Goal: Task Accomplishment & Management: Use online tool/utility

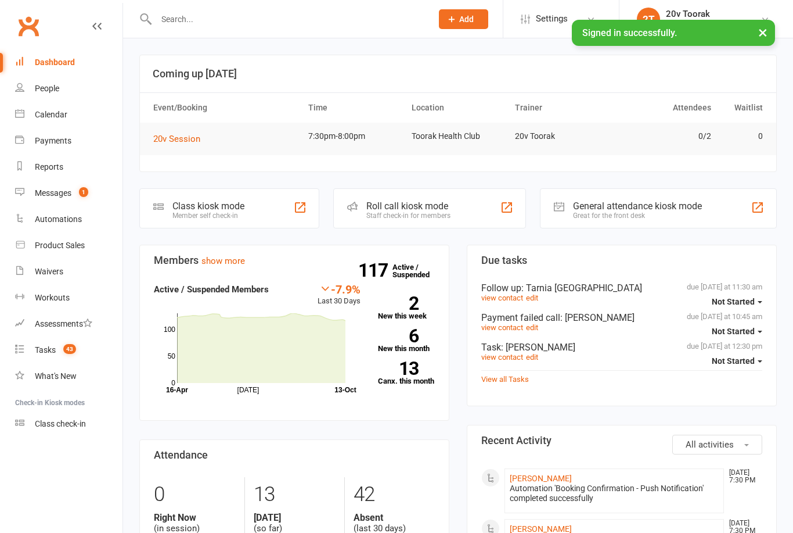
click at [23, 122] on link "Calendar" at bounding box center [68, 115] width 107 height 26
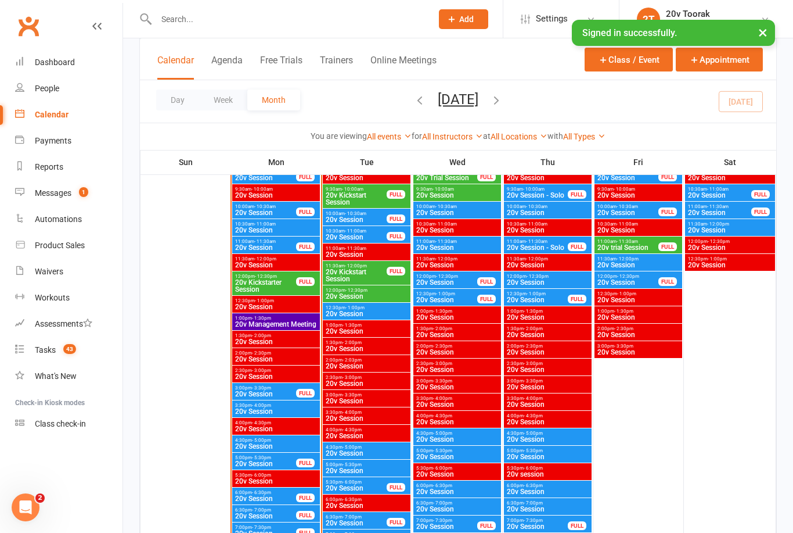
scroll to position [1412, 0]
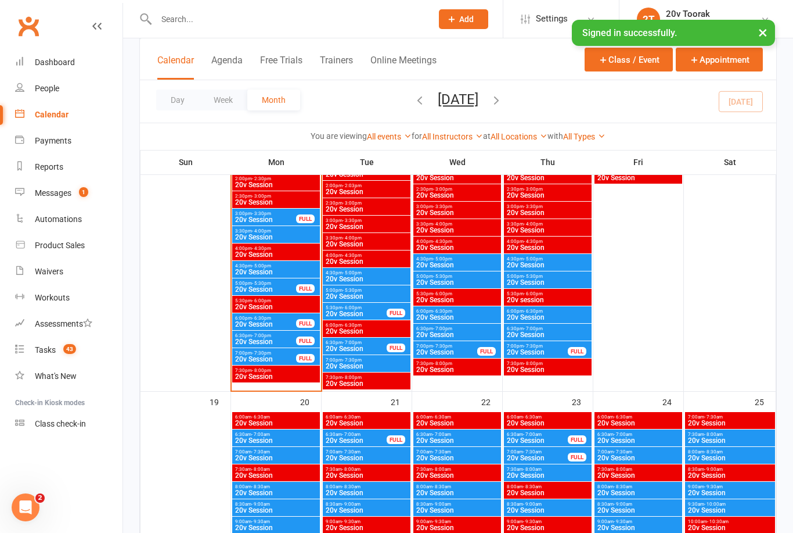
click at [542, 352] on span "20v Session" at bounding box center [537, 351] width 62 height 7
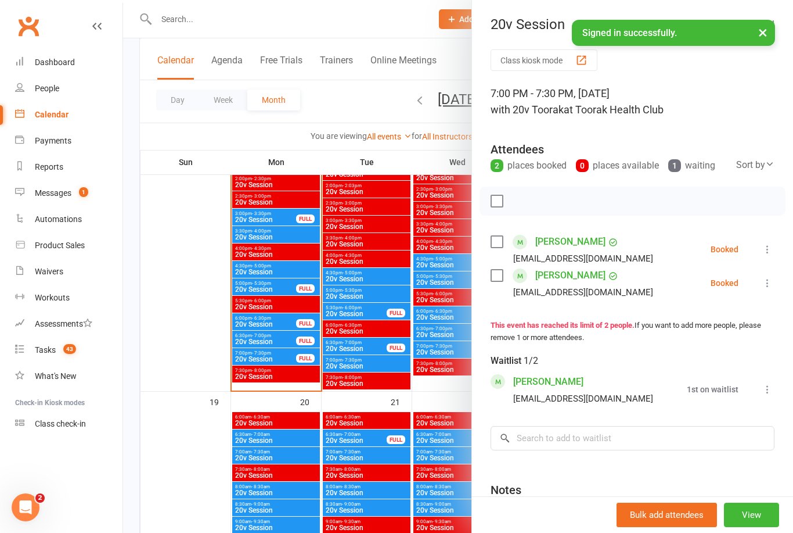
click at [447, 395] on div at bounding box center [458, 266] width 670 height 533
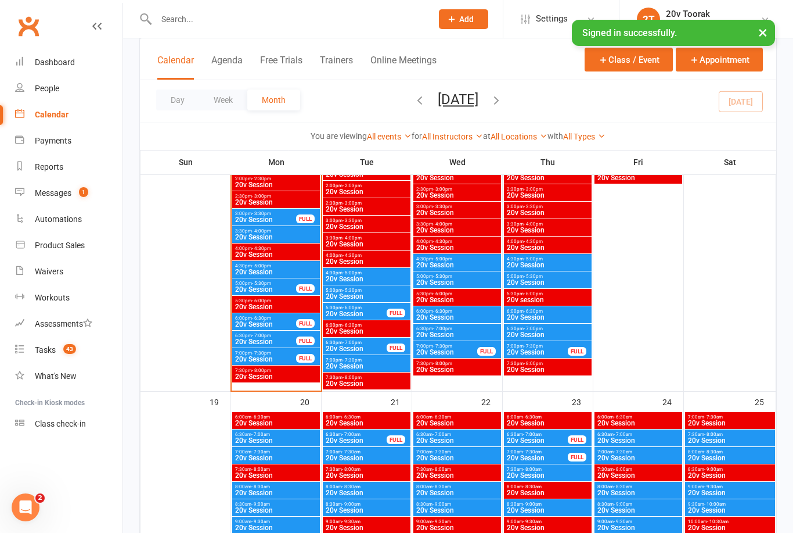
click at [559, 332] on span "20v Session" at bounding box center [547, 334] width 83 height 7
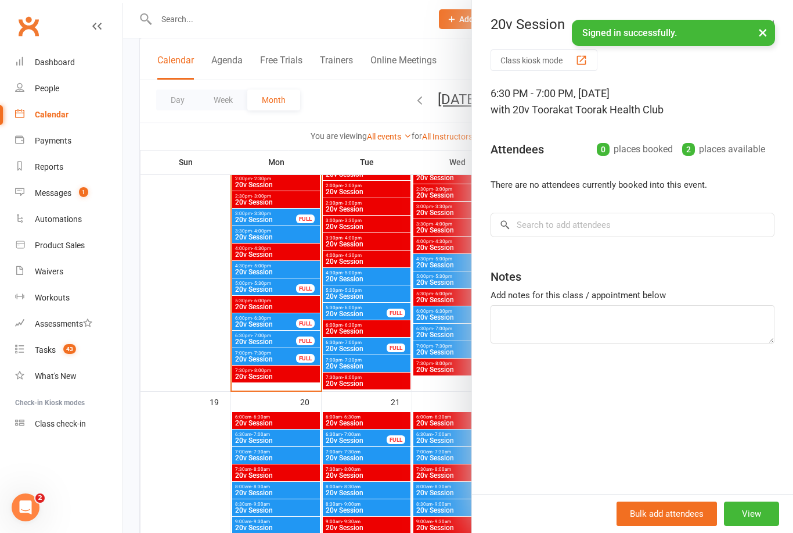
click at [442, 393] on div at bounding box center [458, 266] width 670 height 533
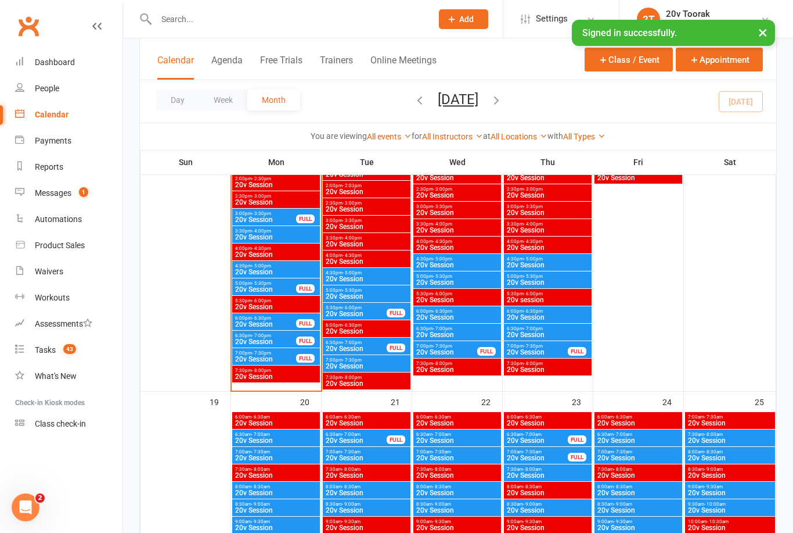
click at [469, 351] on span "20v Session" at bounding box center [447, 351] width 62 height 7
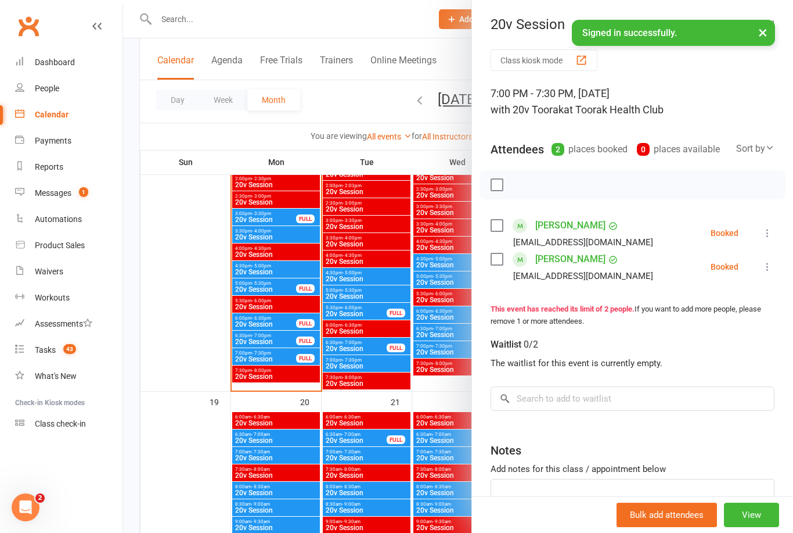
click at [445, 386] on div at bounding box center [458, 266] width 670 height 533
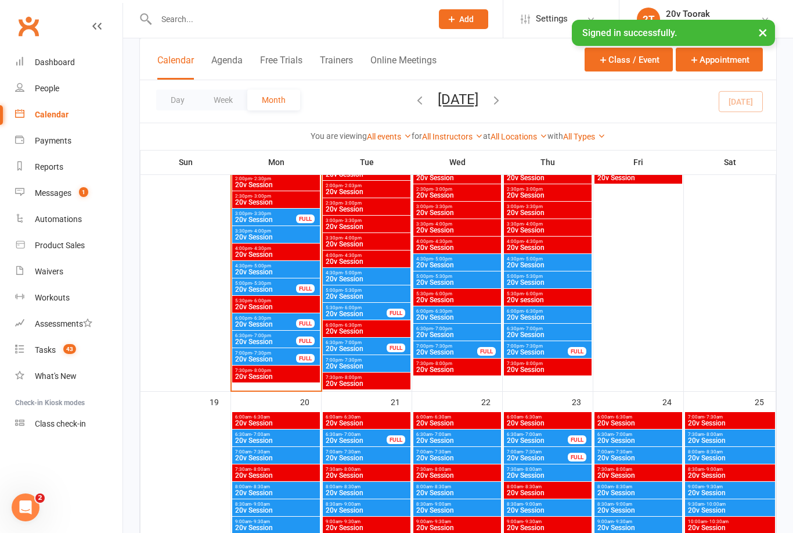
click at [467, 333] on span "20v Session" at bounding box center [457, 334] width 83 height 7
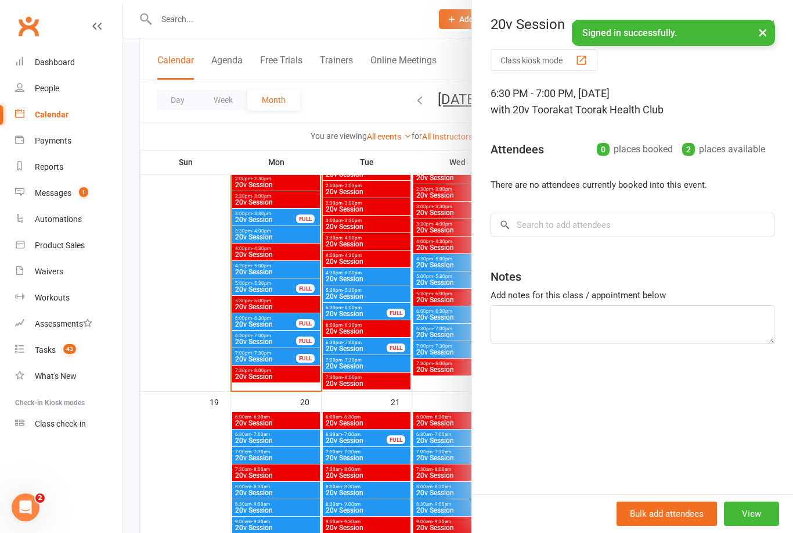
click at [436, 386] on div at bounding box center [458, 266] width 670 height 533
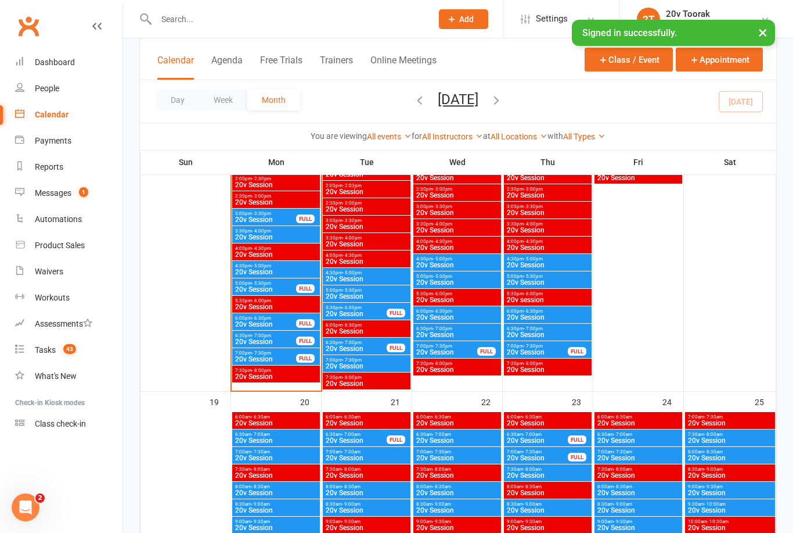
click at [368, 362] on span "20v Session" at bounding box center [366, 365] width 83 height 7
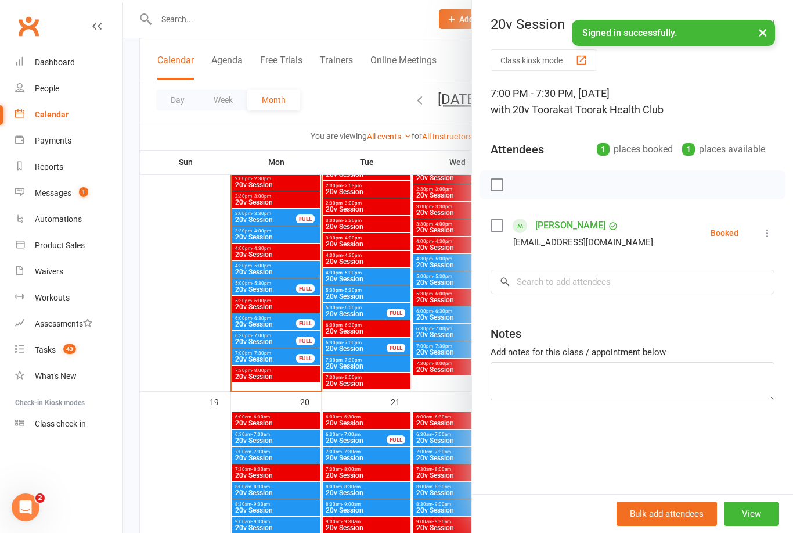
click at [394, 382] on div at bounding box center [458, 266] width 670 height 533
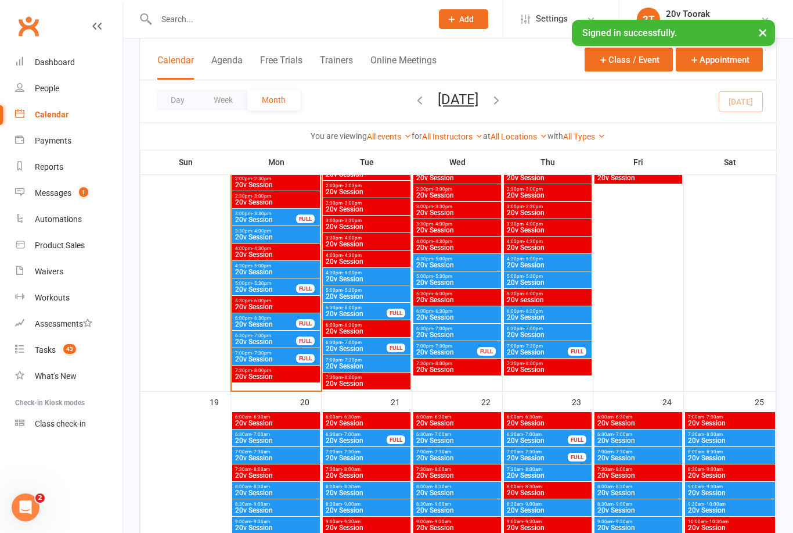
click at [293, 329] on div "6:00pm - 6:30pm 20v Session FULL" at bounding box center [276, 321] width 88 height 17
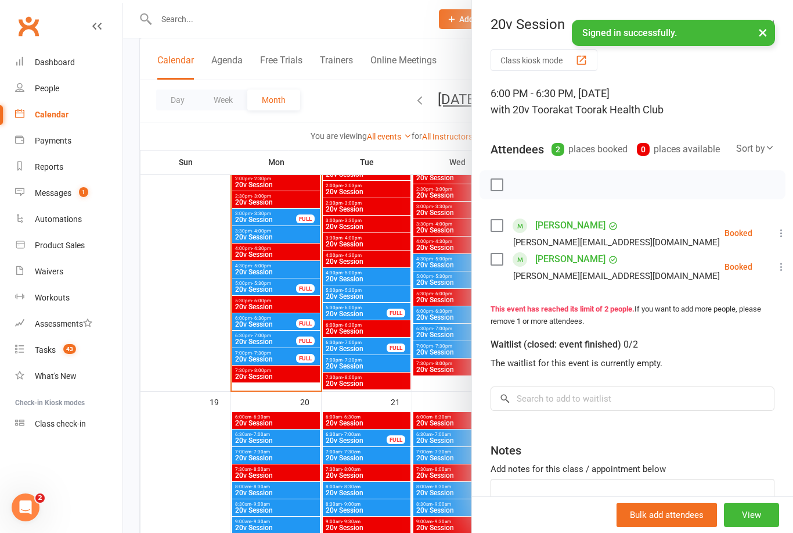
click at [776, 229] on icon at bounding box center [782, 233] width 12 height 12
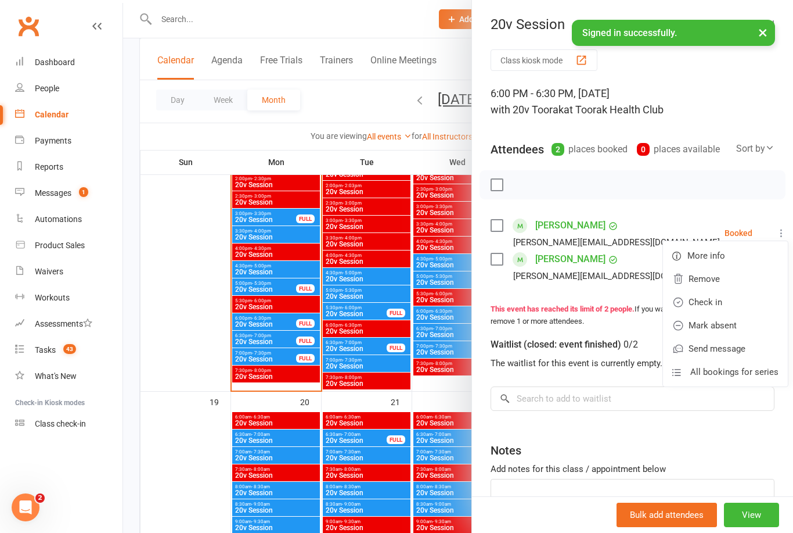
click at [707, 304] on link "Check in" at bounding box center [725, 301] width 125 height 23
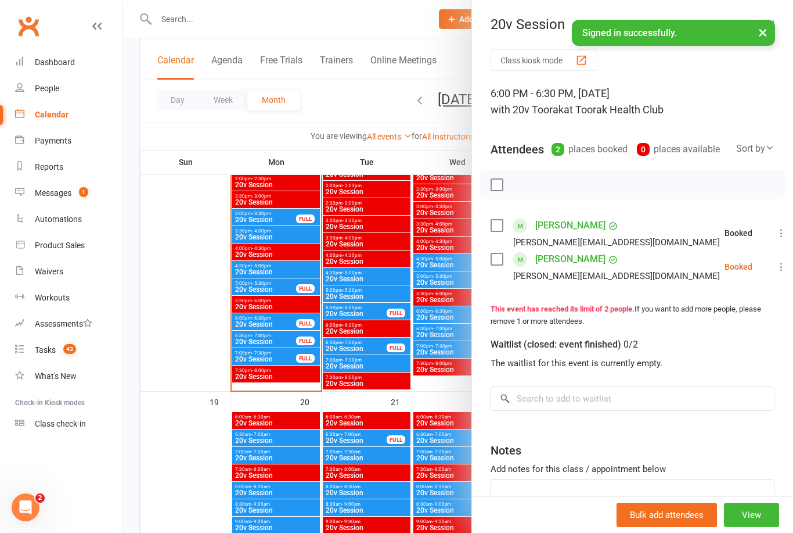
click at [775, 261] on button at bounding box center [782, 267] width 14 height 14
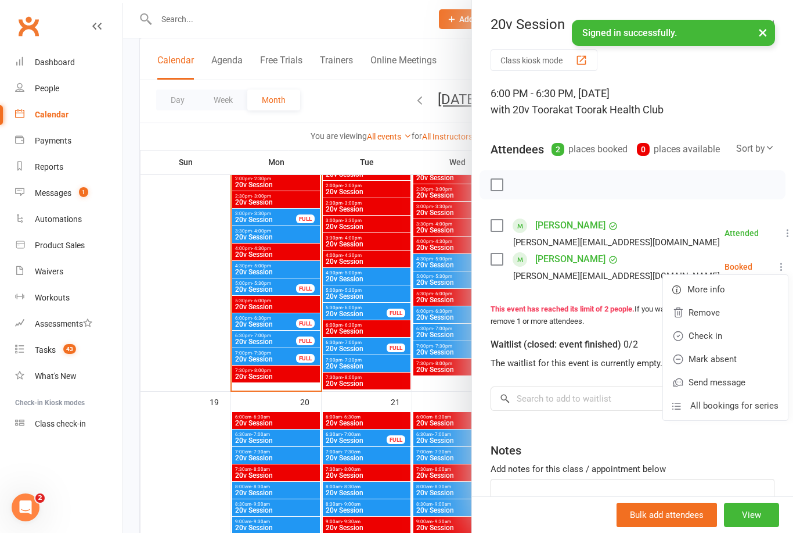
click at [710, 340] on link "Check in" at bounding box center [725, 335] width 125 height 23
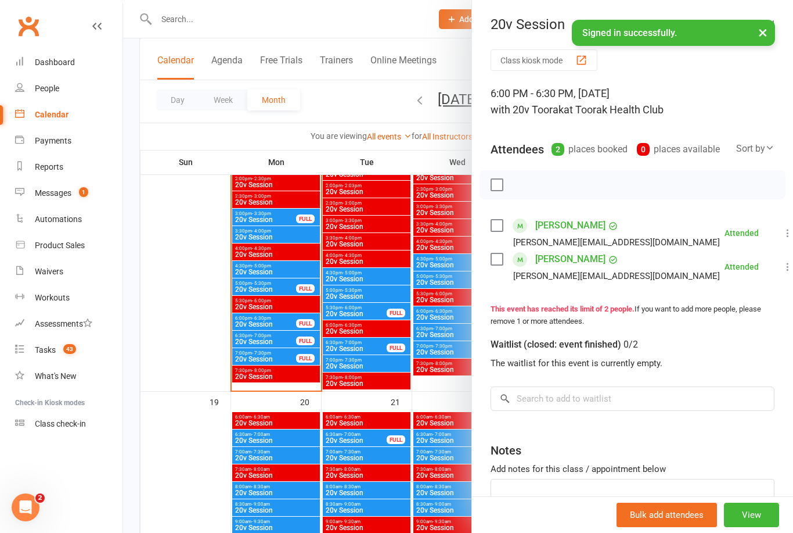
click at [313, 344] on div at bounding box center [458, 266] width 670 height 533
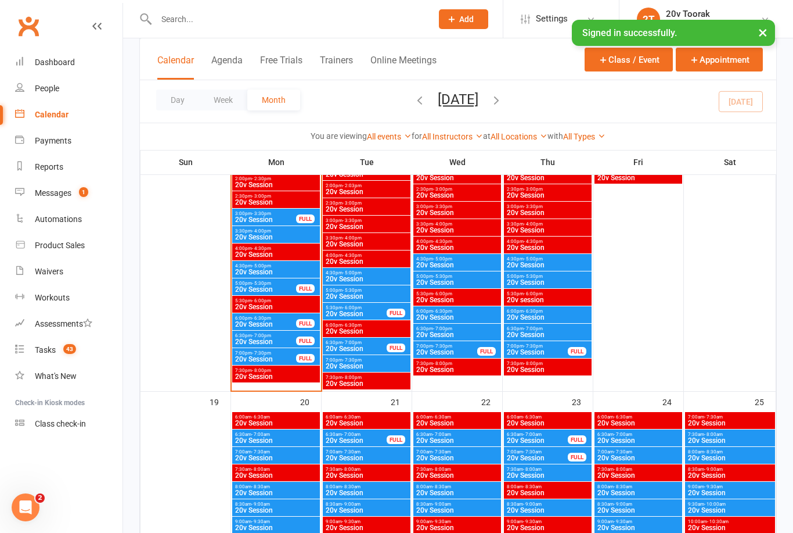
click at [282, 337] on span "6:30pm - 7:00pm" at bounding box center [266, 335] width 62 height 5
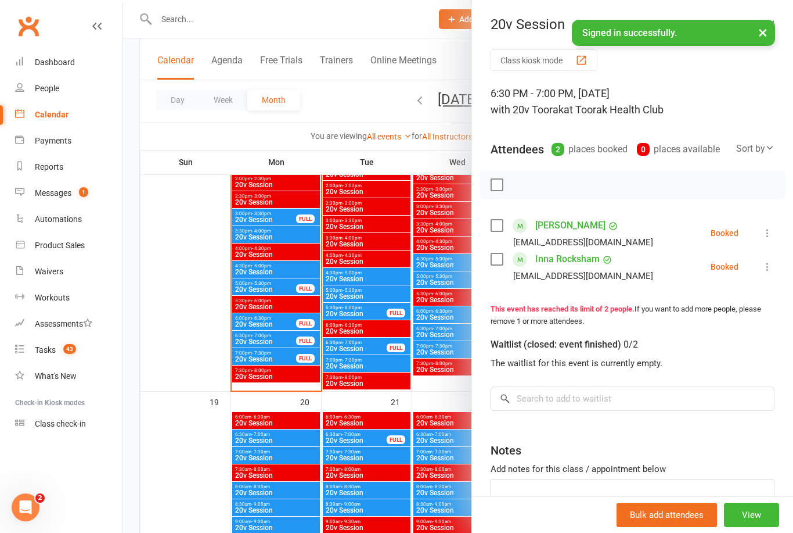
click at [767, 229] on icon at bounding box center [768, 233] width 12 height 12
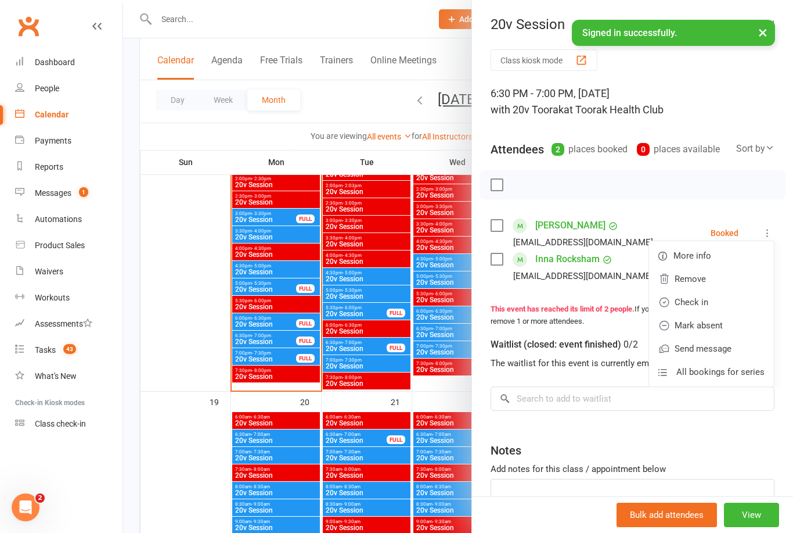
click at [695, 301] on link "Check in" at bounding box center [711, 301] width 125 height 23
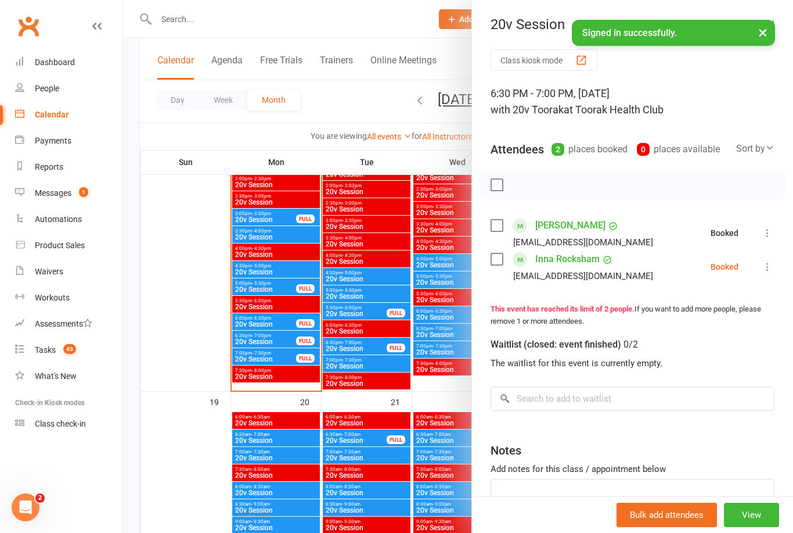
click at [774, 267] on button at bounding box center [768, 267] width 14 height 14
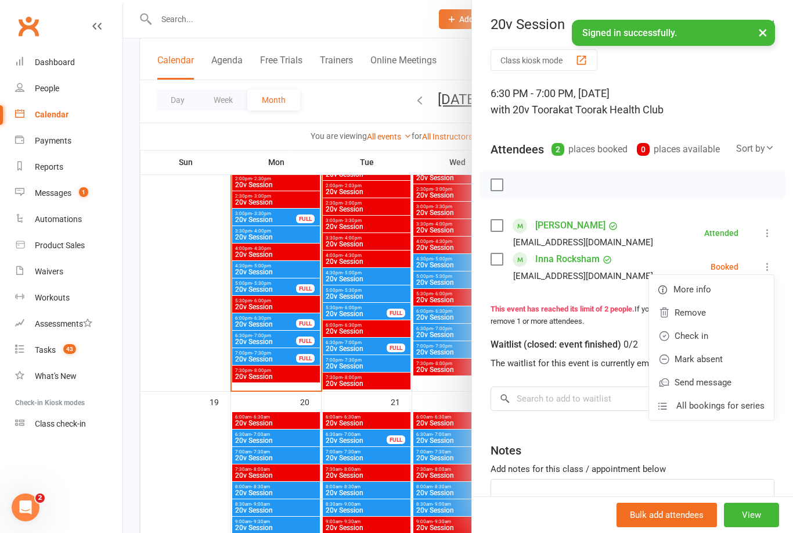
click at [709, 340] on link "Check in" at bounding box center [711, 335] width 125 height 23
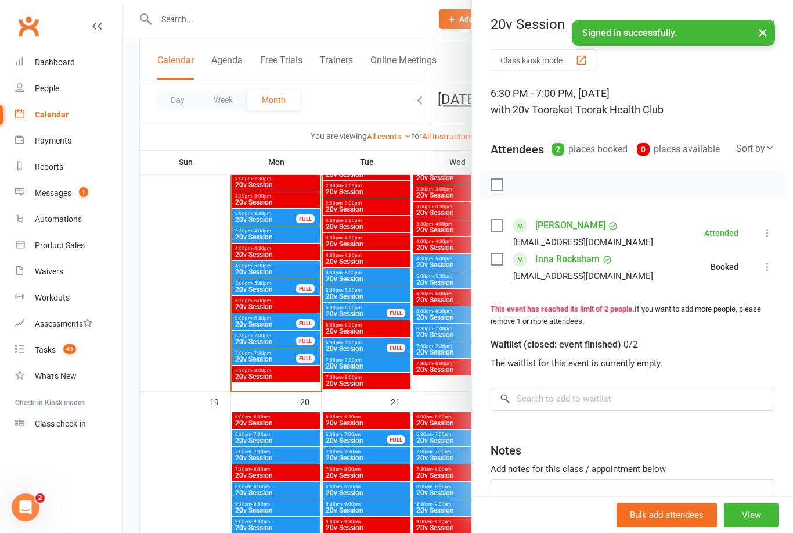
click at [341, 352] on div at bounding box center [458, 266] width 670 height 533
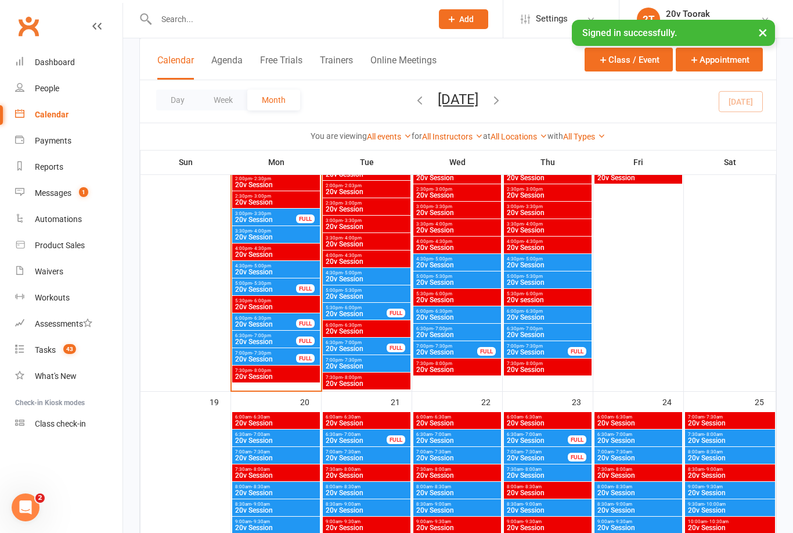
click at [278, 358] on span "20v Session" at bounding box center [266, 358] width 62 height 7
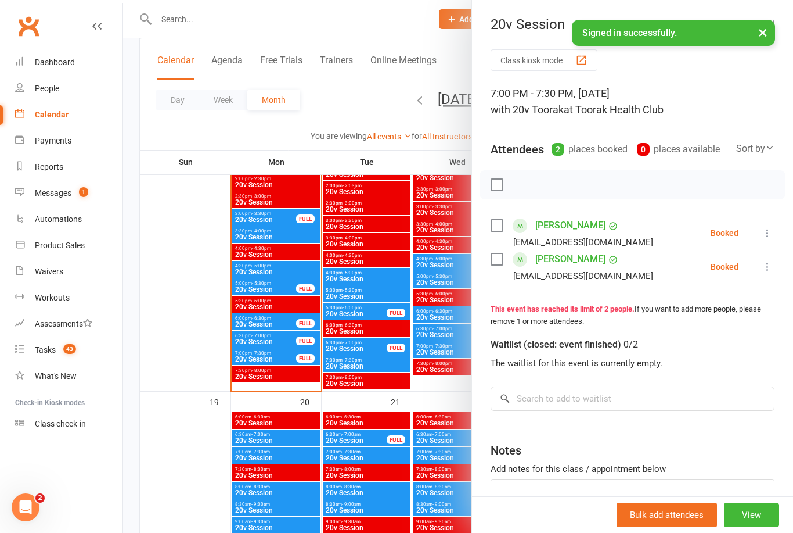
click at [776, 226] on div "Class kiosk mode 7:00 PM - 7:30 PM, Monday, October, 13, 2025 with 20v Toorak a…" at bounding box center [632, 312] width 321 height 526
click at [771, 233] on icon at bounding box center [768, 233] width 12 height 12
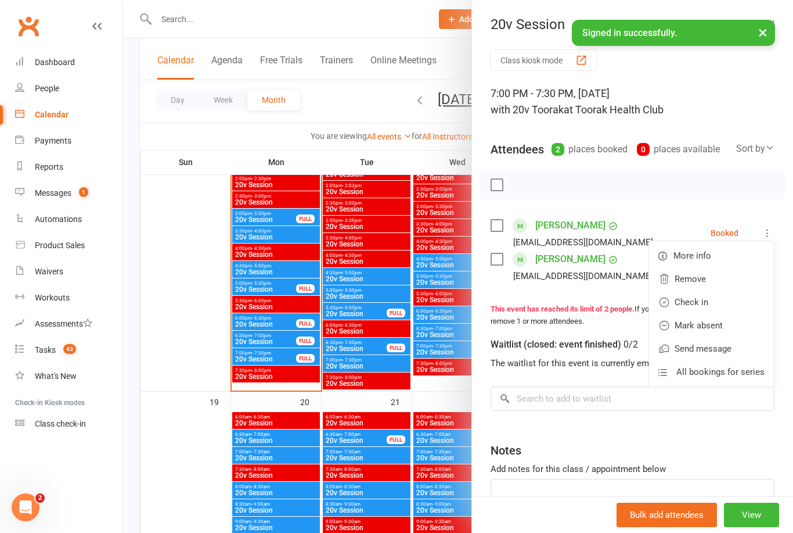
click at [695, 298] on link "Check in" at bounding box center [711, 301] width 125 height 23
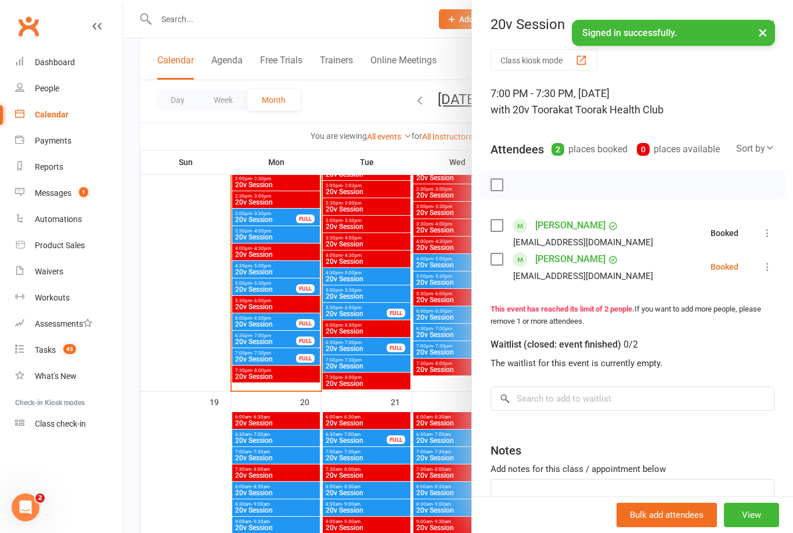
click at [774, 271] on icon at bounding box center [768, 267] width 12 height 12
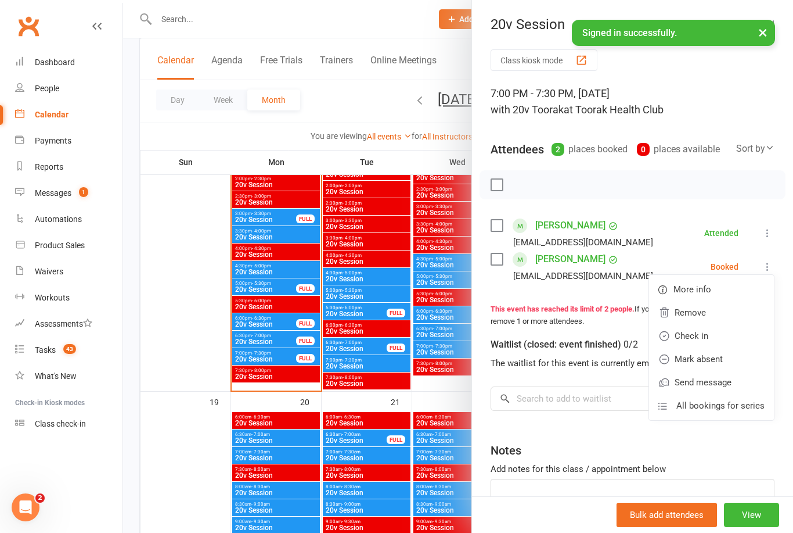
click at [703, 337] on link "Check in" at bounding box center [711, 335] width 125 height 23
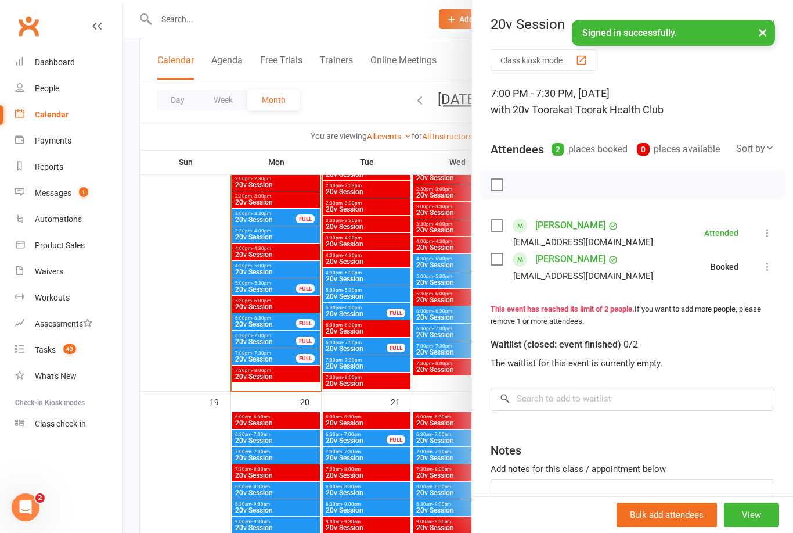
click at [413, 366] on div at bounding box center [458, 266] width 670 height 533
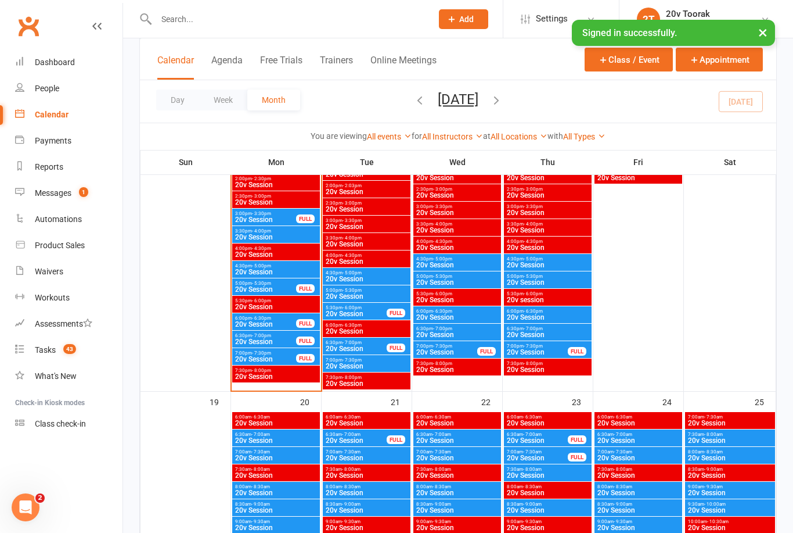
click at [278, 290] on span "20v Session" at bounding box center [266, 289] width 62 height 7
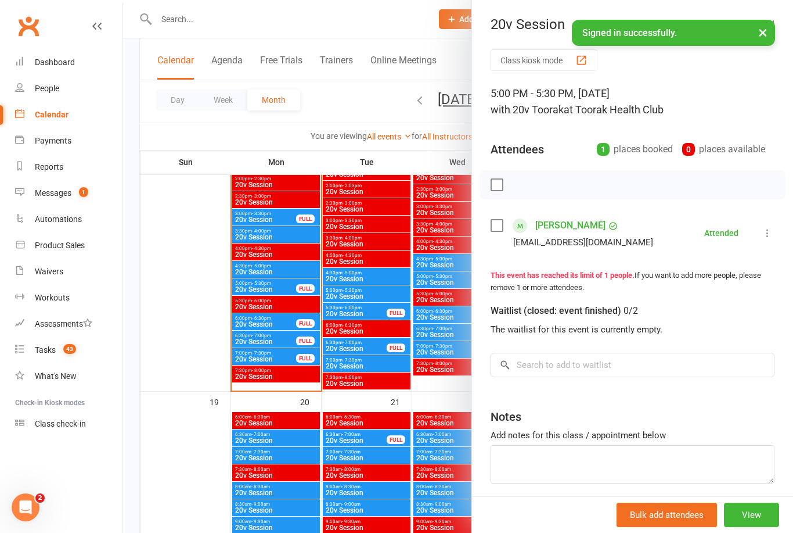
click at [350, 352] on div at bounding box center [458, 266] width 670 height 533
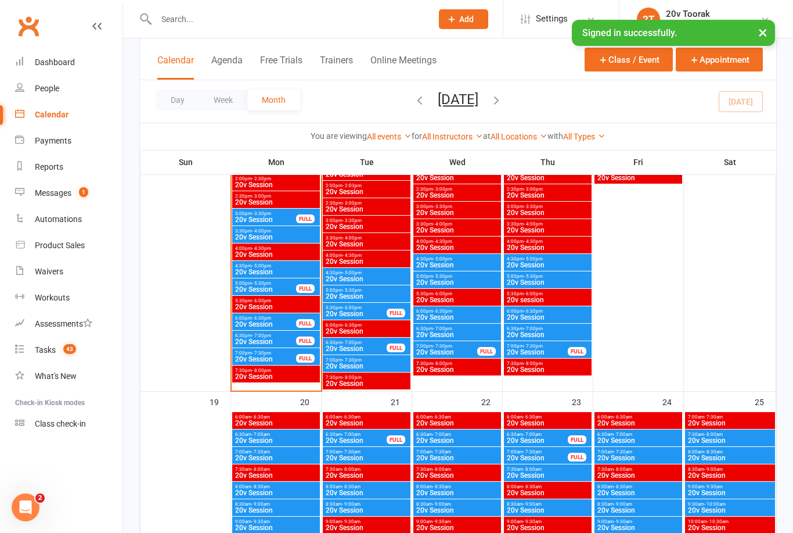
click at [53, 186] on link "Messages 1" at bounding box center [68, 193] width 107 height 26
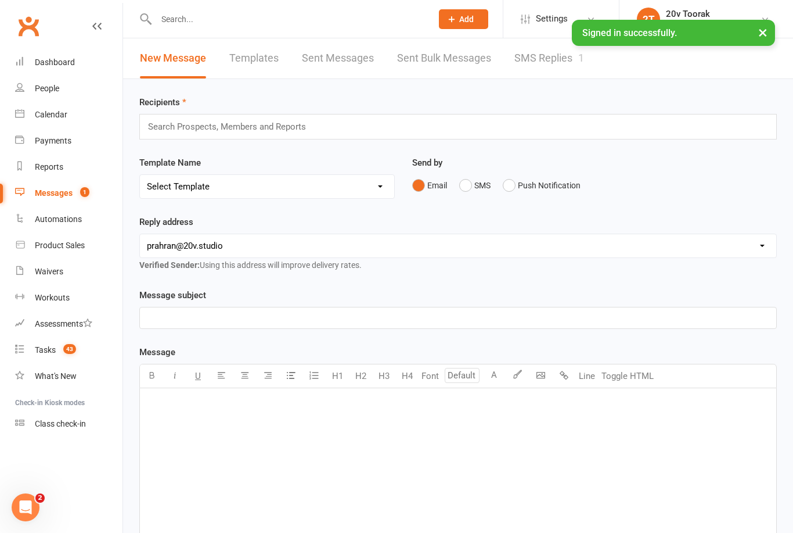
click at [567, 70] on link "SMS Replies 1" at bounding box center [550, 58] width 70 height 40
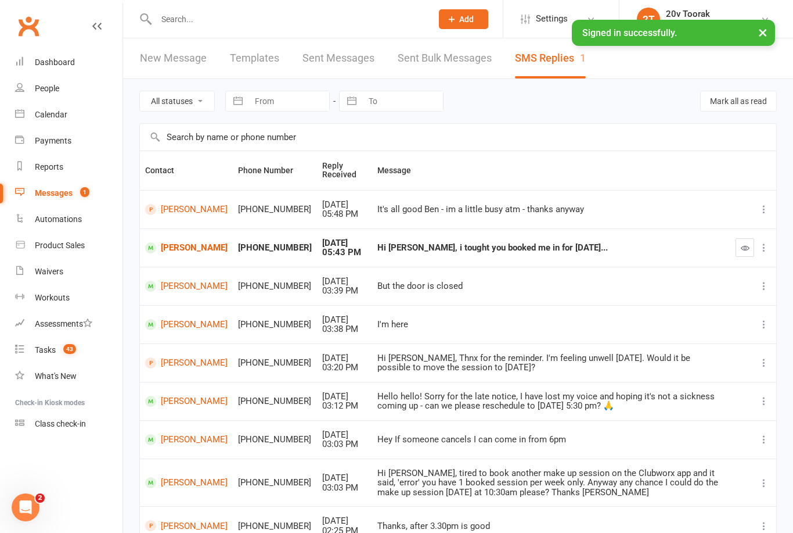
click at [57, 348] on link "Tasks 43" at bounding box center [68, 350] width 107 height 26
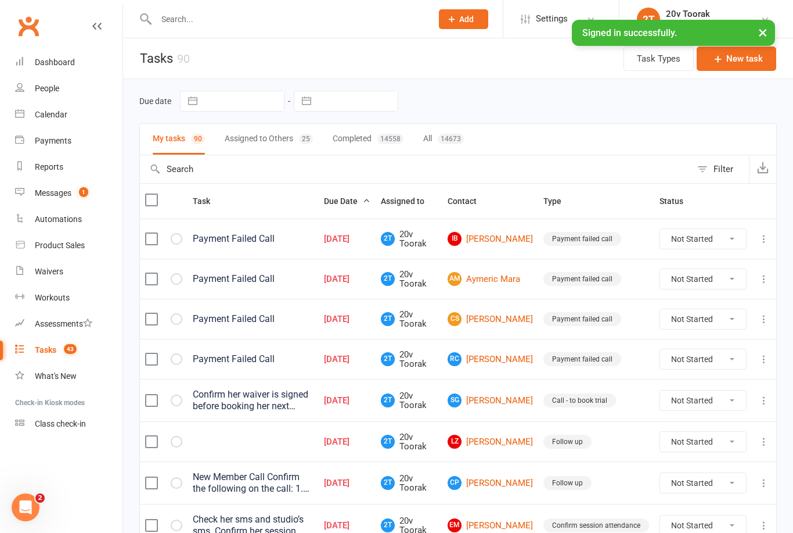
click at [60, 124] on link "Calendar" at bounding box center [68, 115] width 107 height 26
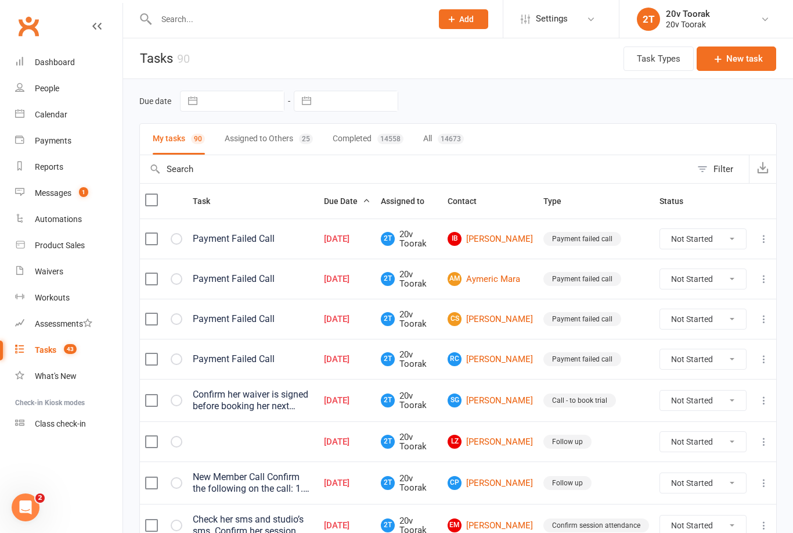
click at [45, 123] on link "Calendar" at bounding box center [68, 115] width 107 height 26
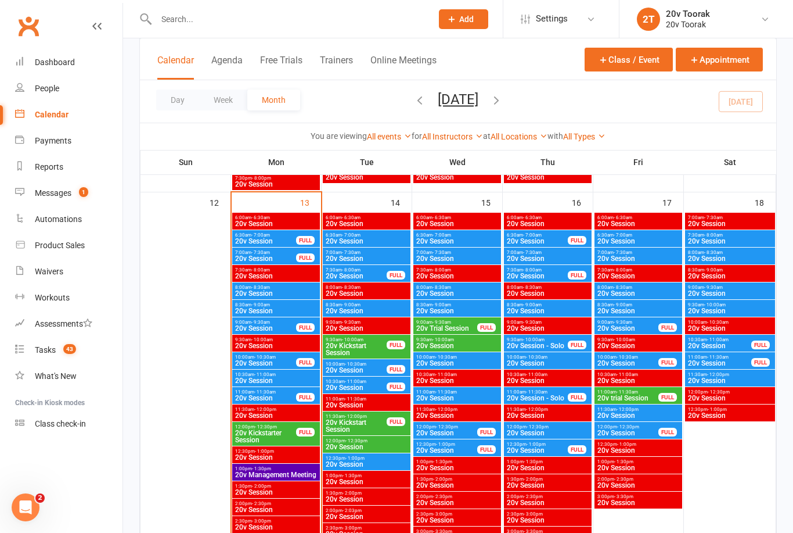
scroll to position [1070, 0]
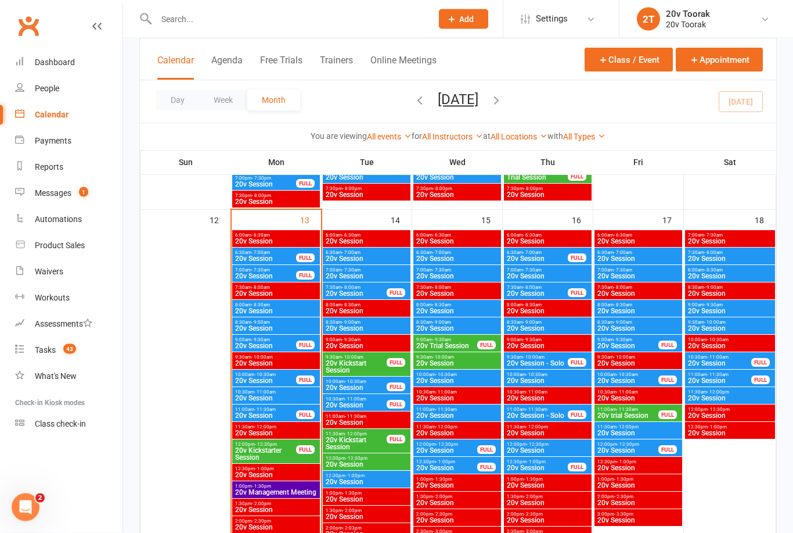
click at [346, 322] on span "- 9:00am" at bounding box center [351, 322] width 19 height 5
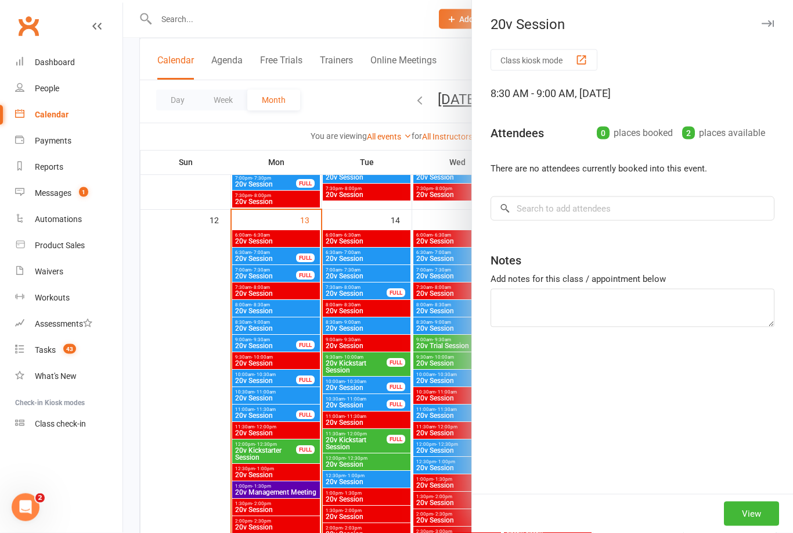
scroll to position [1070, 0]
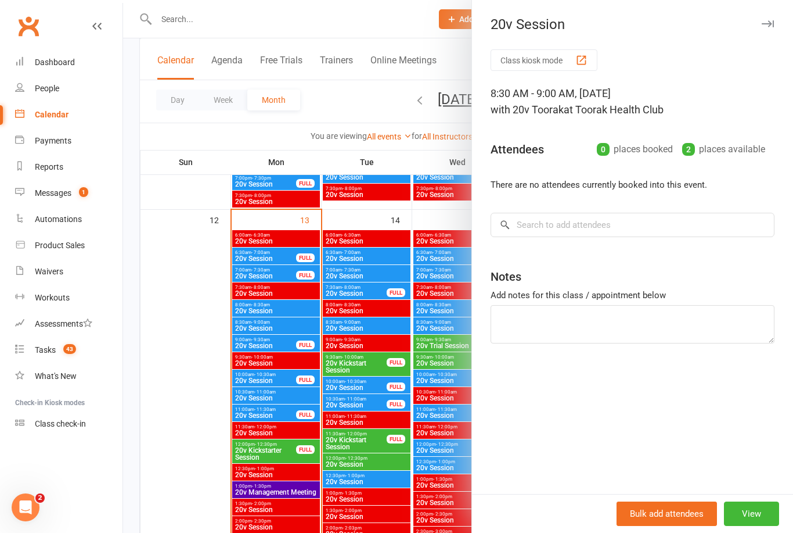
click at [330, 441] on div at bounding box center [458, 266] width 670 height 533
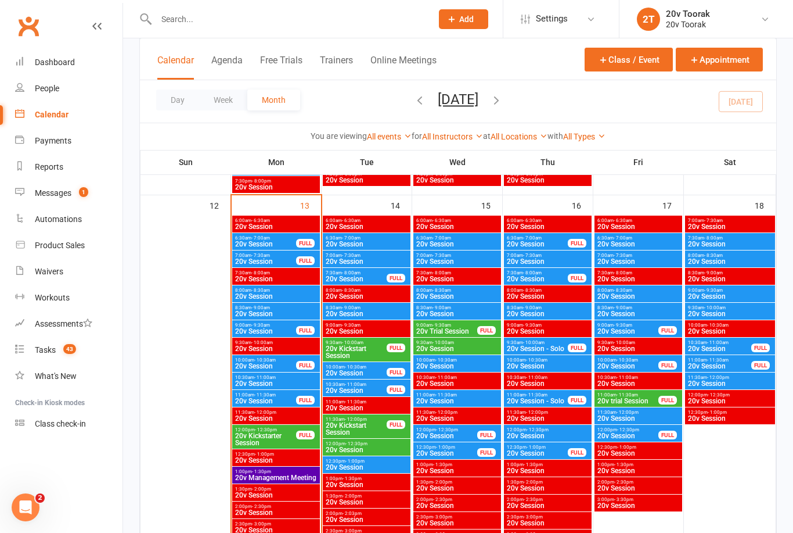
scroll to position [1080, 0]
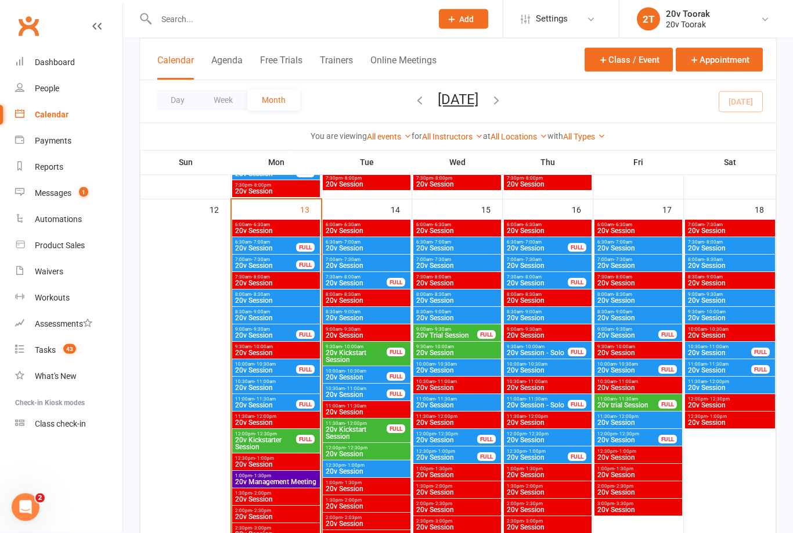
click at [352, 471] on span "20v Session" at bounding box center [366, 471] width 83 height 7
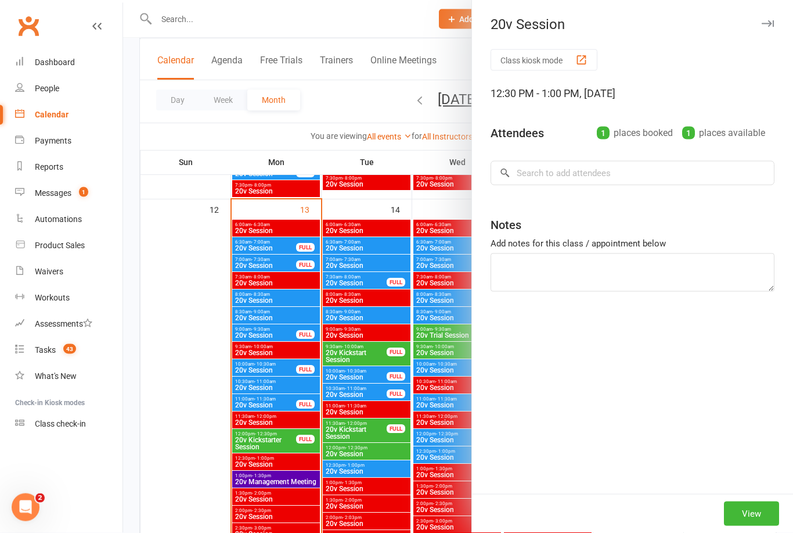
scroll to position [1081, 0]
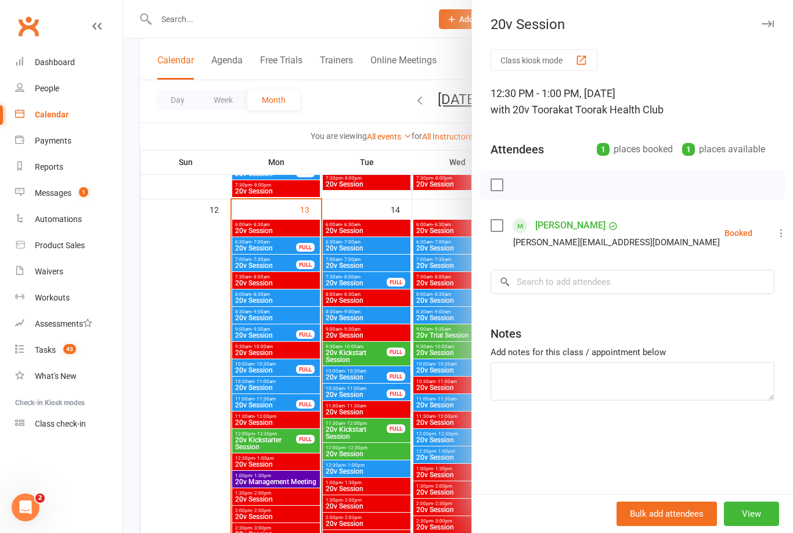
click at [386, 491] on div at bounding box center [458, 266] width 670 height 533
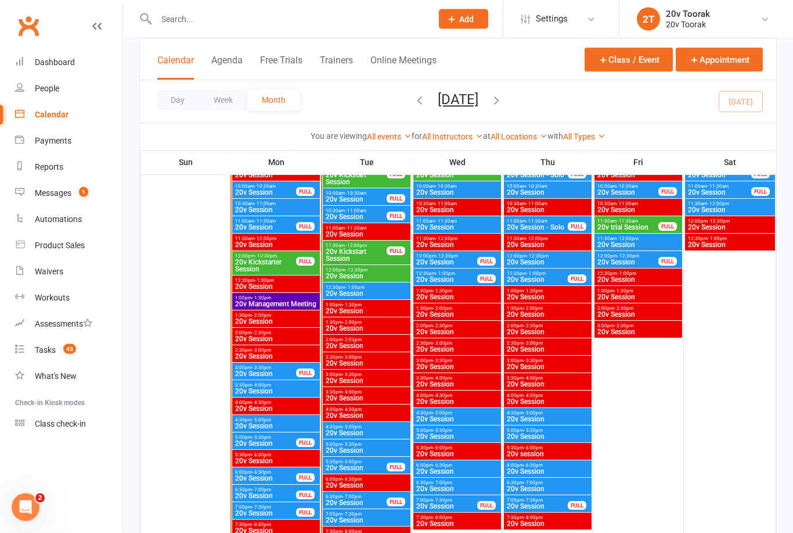
scroll to position [1301, 0]
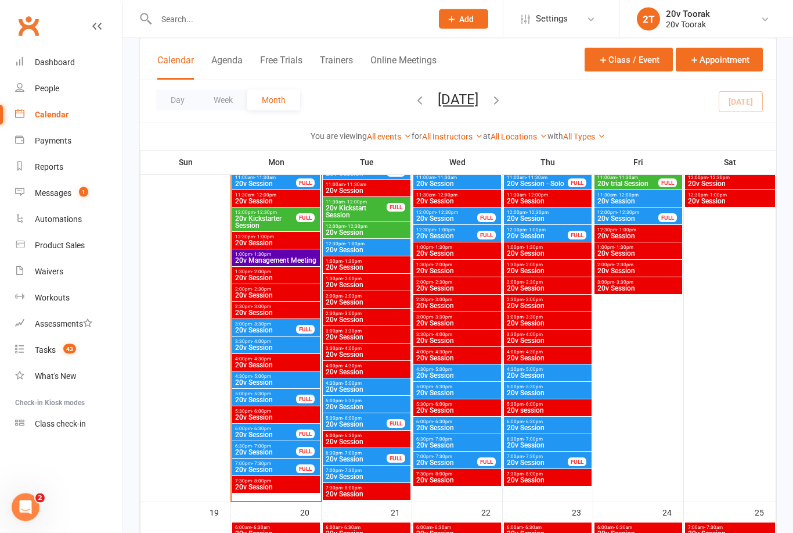
click at [384, 252] on span "20v Session" at bounding box center [366, 250] width 83 height 7
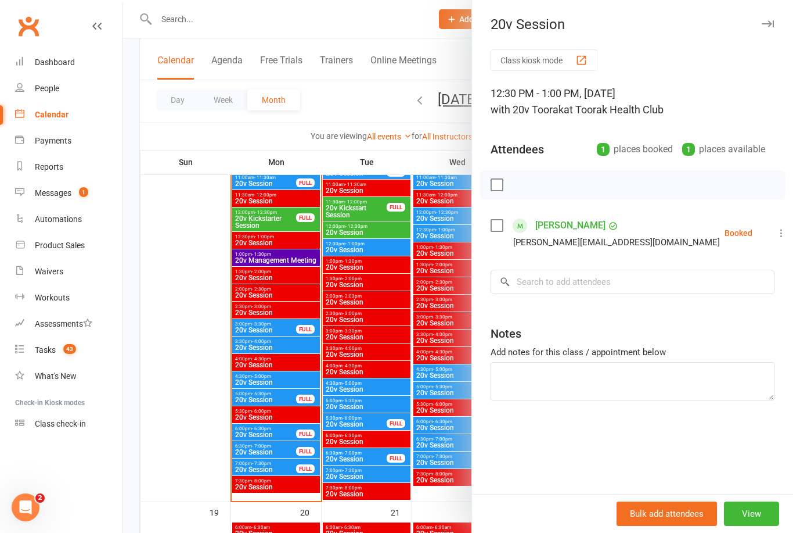
click at [425, 434] on div at bounding box center [458, 266] width 670 height 533
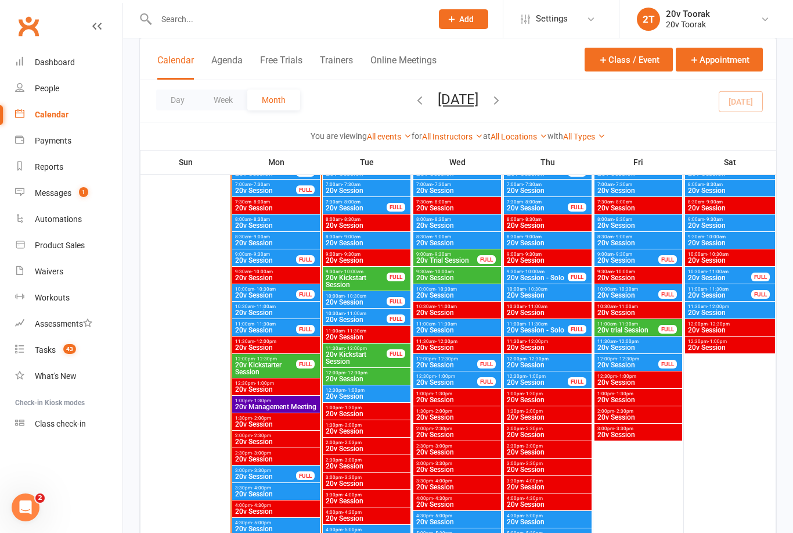
scroll to position [1150, 0]
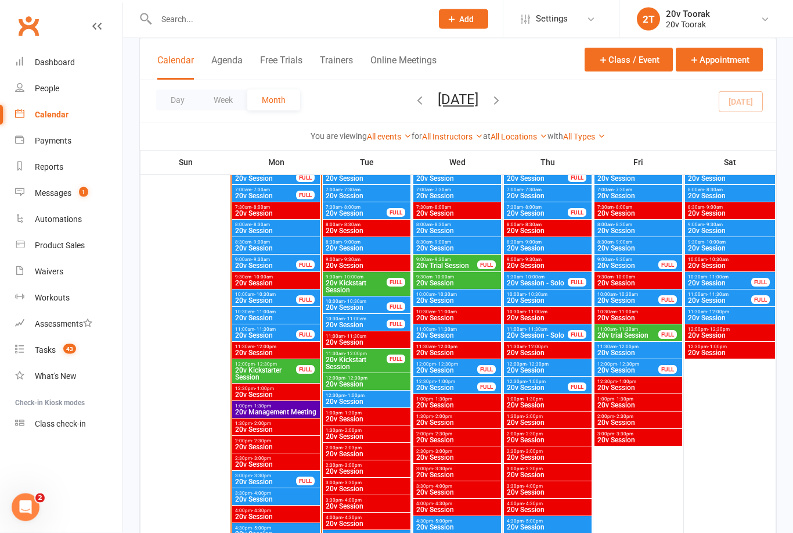
click at [377, 378] on span "12:00pm - 12:30pm" at bounding box center [366, 378] width 83 height 5
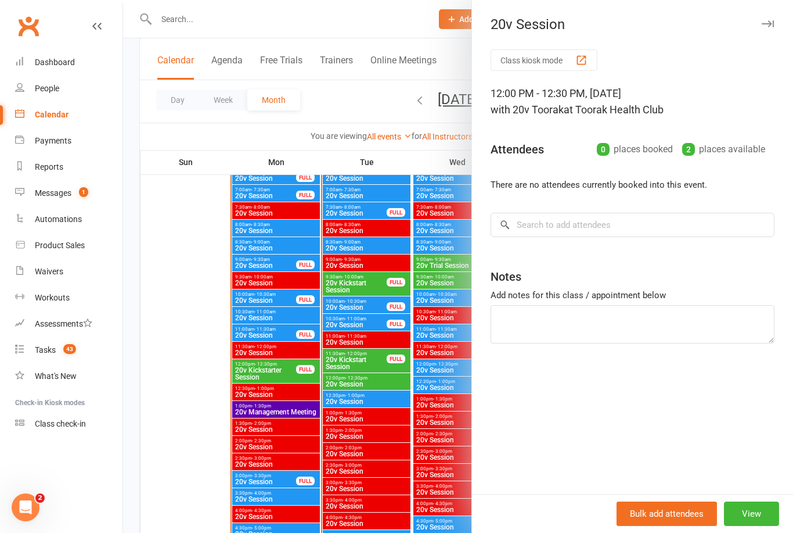
click at [369, 458] on div at bounding box center [458, 266] width 670 height 533
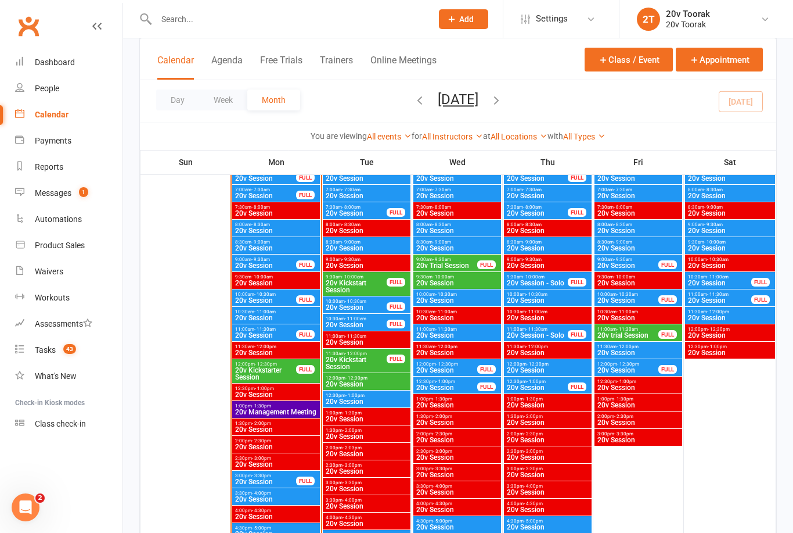
click at [366, 396] on span "12:30pm - 1:00pm" at bounding box center [366, 395] width 83 height 5
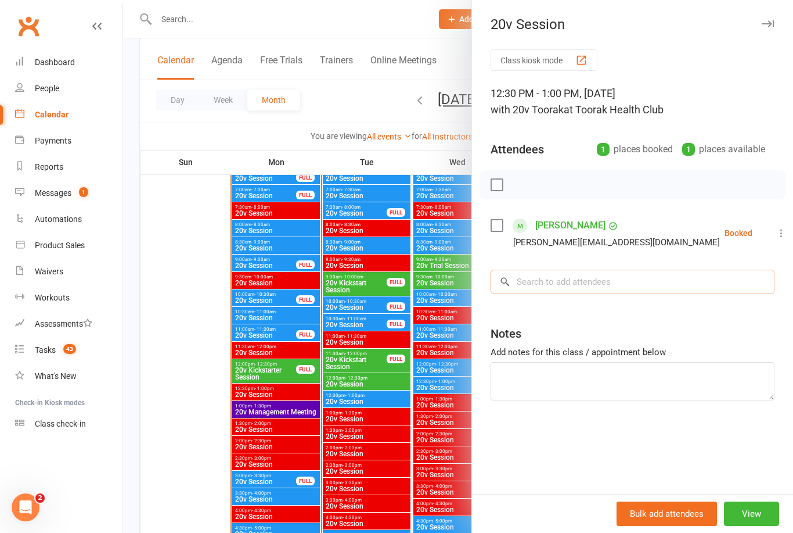
click at [595, 281] on input "search" at bounding box center [633, 281] width 284 height 24
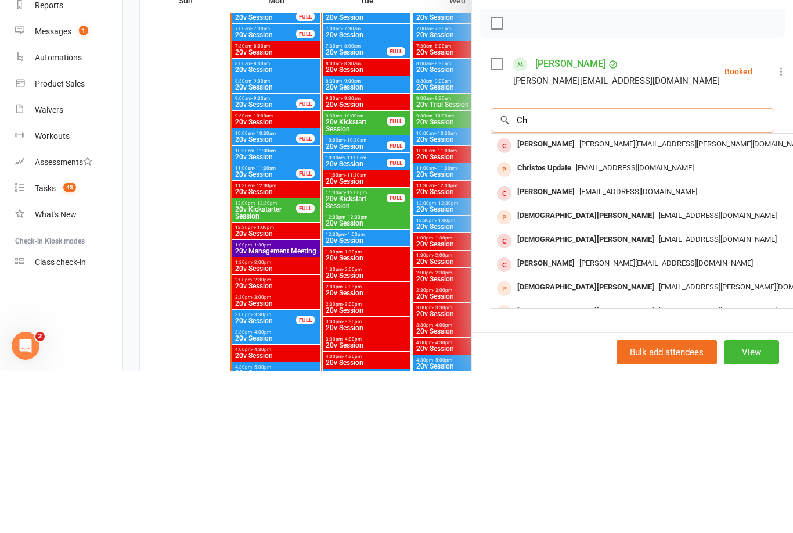
type input "C"
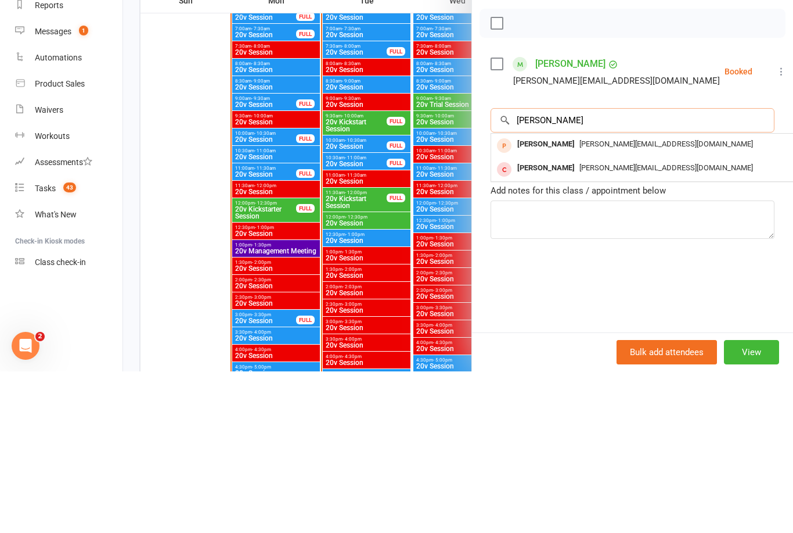
type input "[PERSON_NAME]"
click at [592, 325] on span "[PERSON_NAME][EMAIL_ADDRESS][DOMAIN_NAME]" at bounding box center [667, 329] width 174 height 9
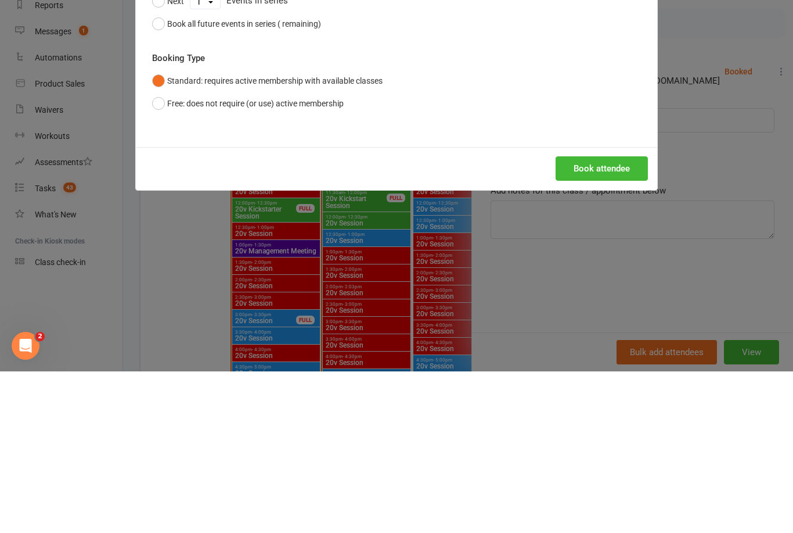
scroll to position [1312, 0]
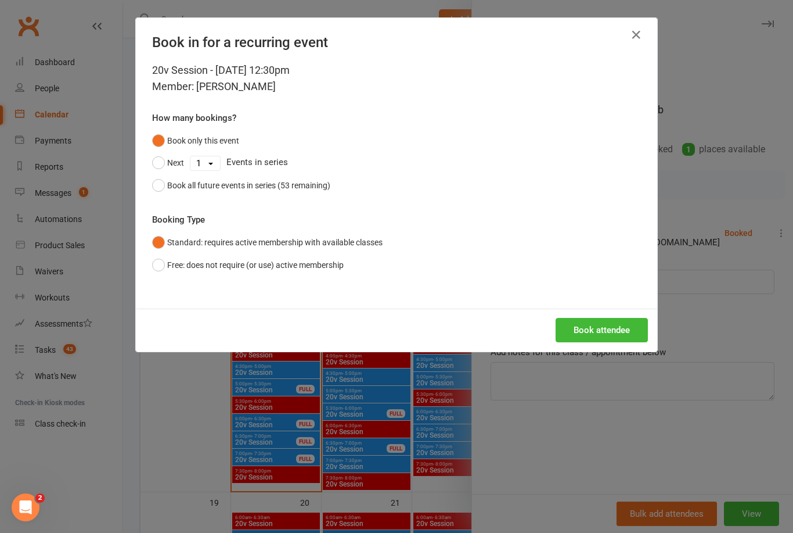
click at [625, 336] on button "Book attendee" at bounding box center [602, 330] width 92 height 24
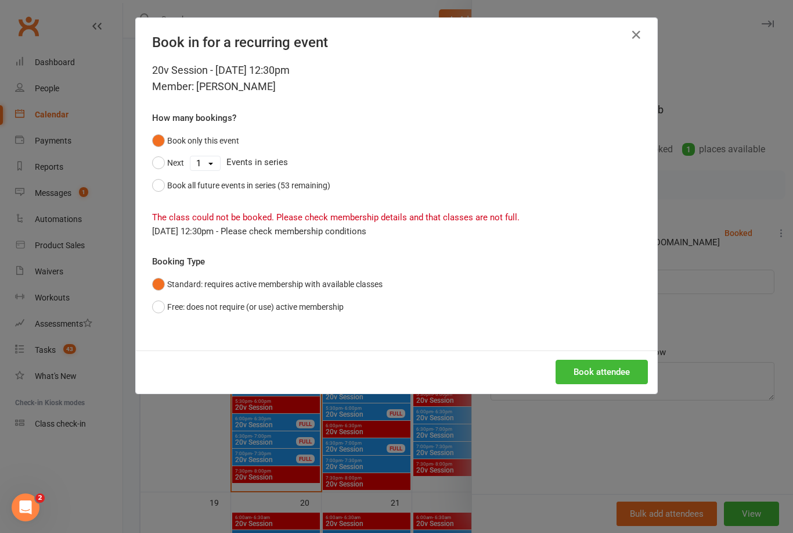
click at [168, 301] on button "Free: does not require (or use) active membership" at bounding box center [248, 307] width 192 height 22
click at [600, 370] on button "Book attendee" at bounding box center [602, 371] width 92 height 24
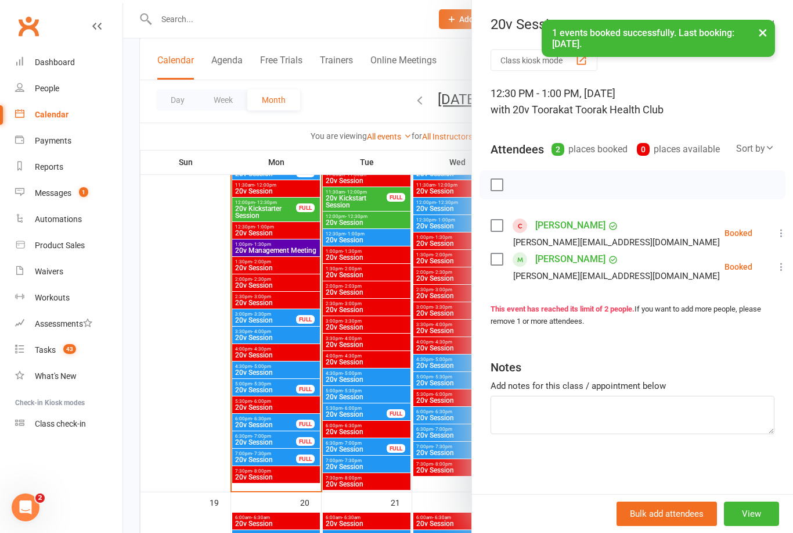
click at [407, 444] on div at bounding box center [458, 266] width 670 height 533
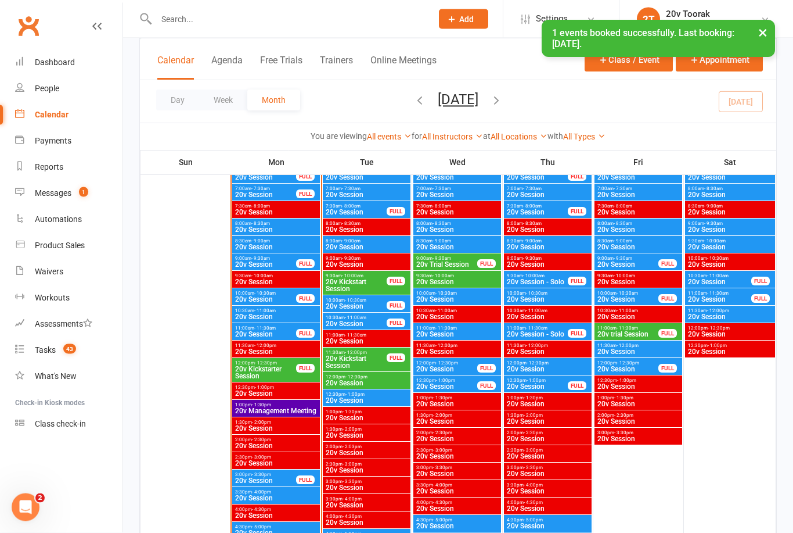
scroll to position [1142, 0]
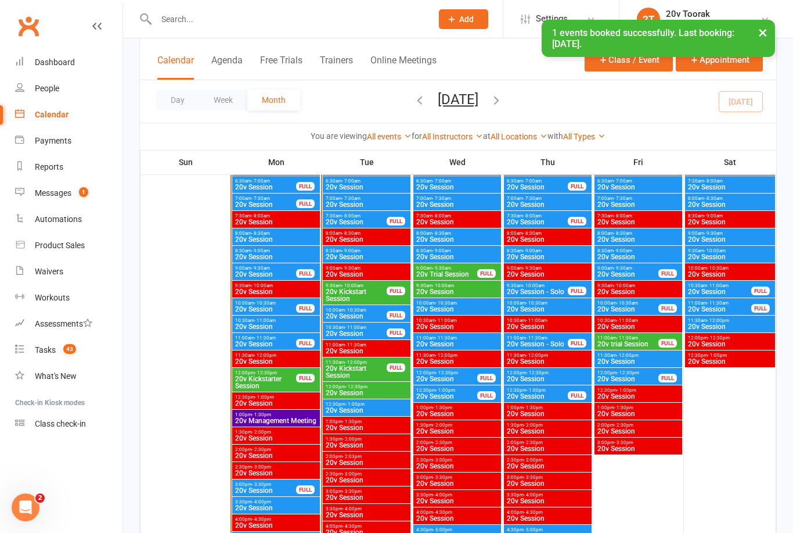
click at [372, 407] on span "20v Session" at bounding box center [366, 410] width 83 height 7
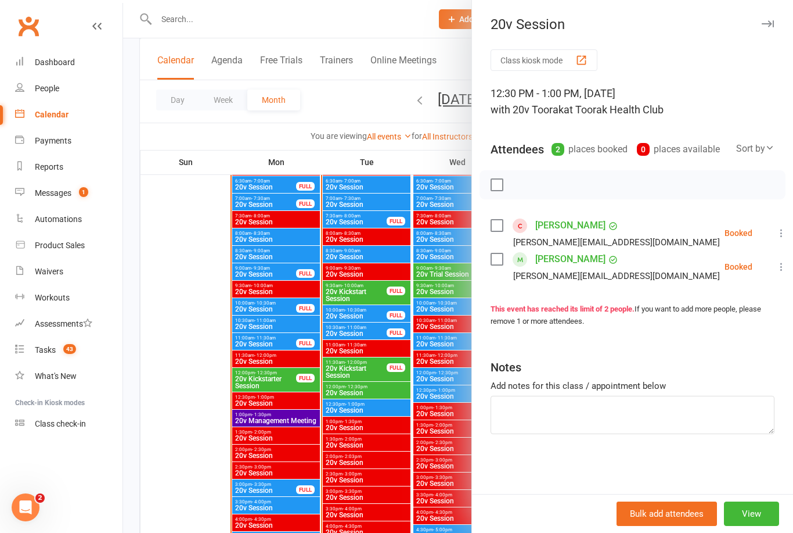
click at [386, 454] on div at bounding box center [458, 266] width 670 height 533
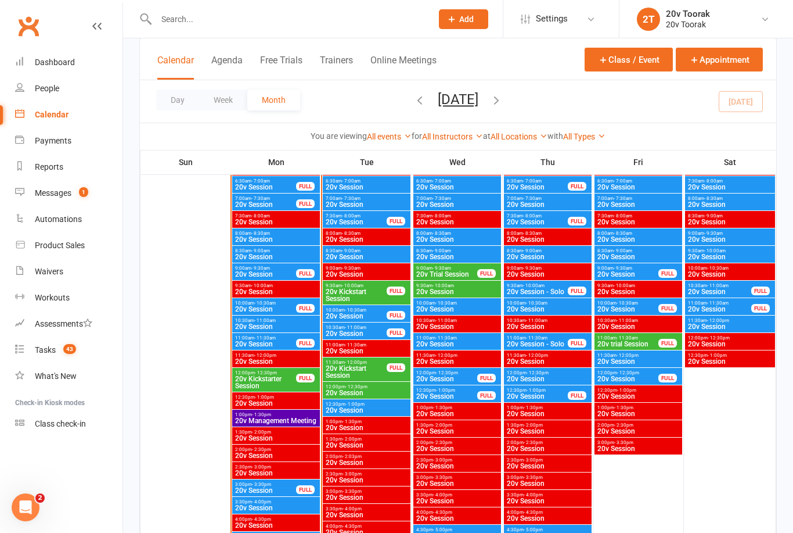
click at [377, 387] on span "12:00pm - 12:30pm" at bounding box center [366, 386] width 83 height 5
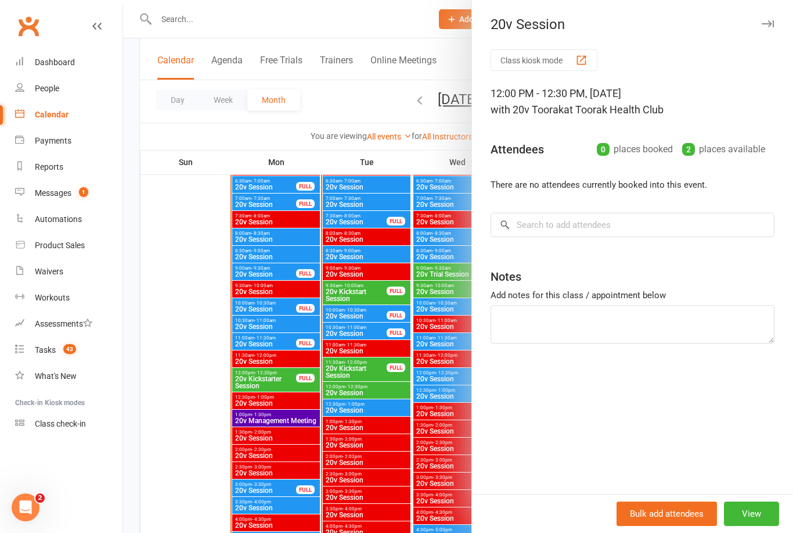
click at [380, 423] on div at bounding box center [458, 266] width 670 height 533
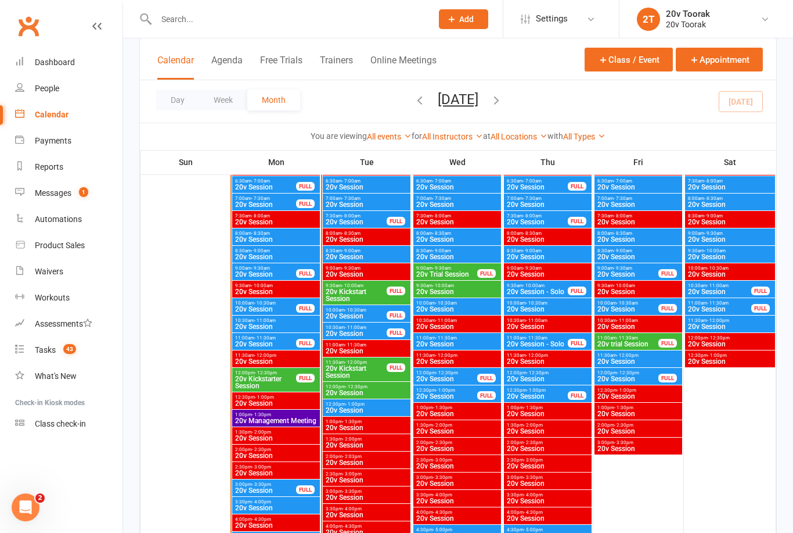
click at [373, 255] on span "20v Session" at bounding box center [366, 256] width 83 height 7
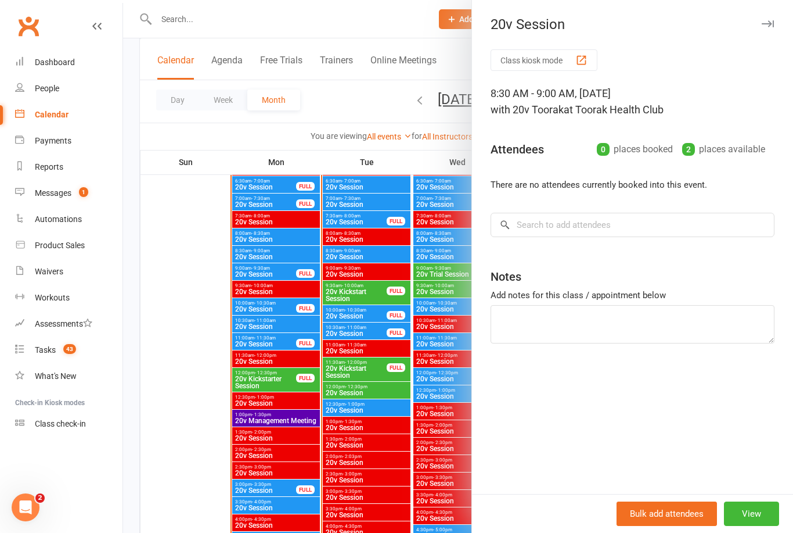
click at [366, 413] on div at bounding box center [458, 266] width 670 height 533
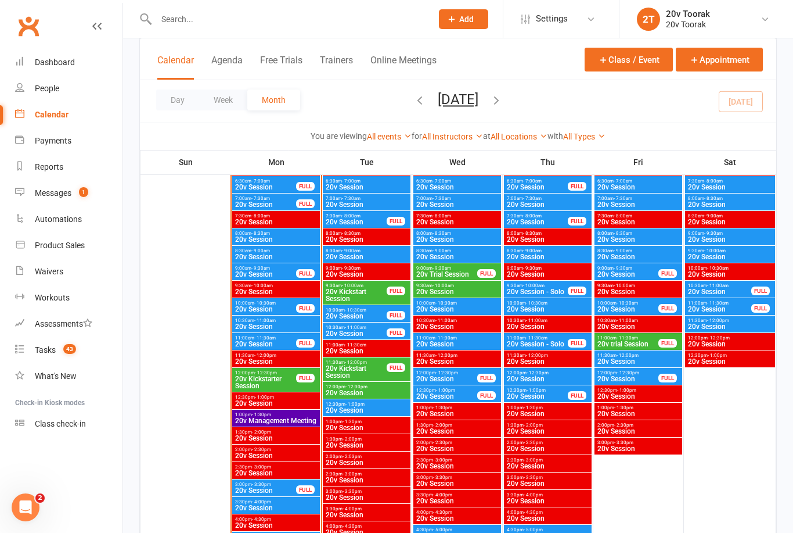
click at [363, 407] on span "20v Session" at bounding box center [366, 410] width 83 height 7
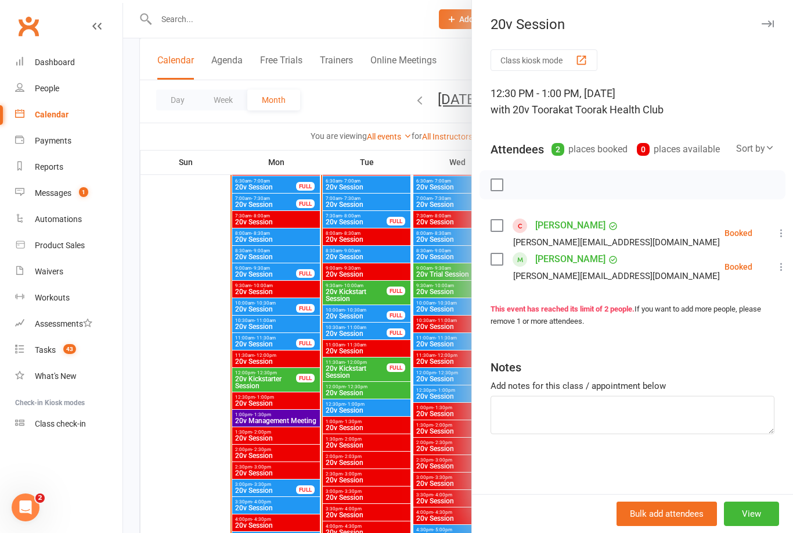
click at [372, 418] on div at bounding box center [458, 266] width 670 height 533
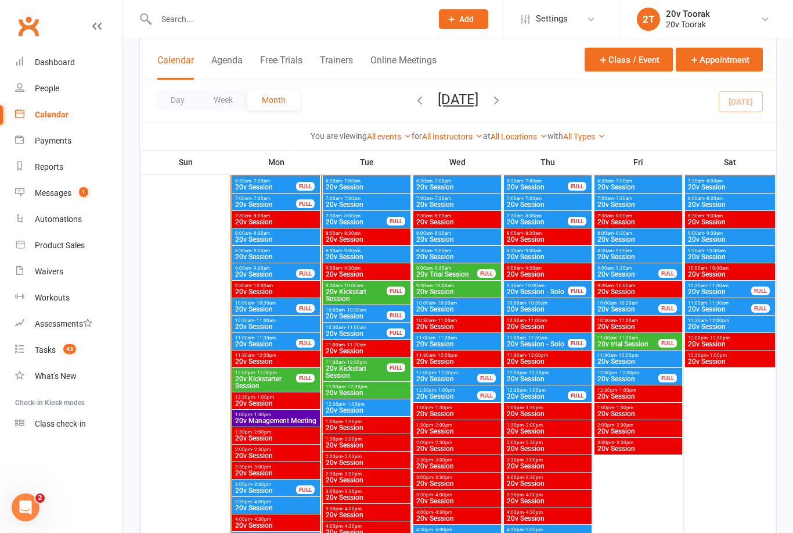
click at [364, 325] on span "- 11:00am" at bounding box center [355, 327] width 21 height 5
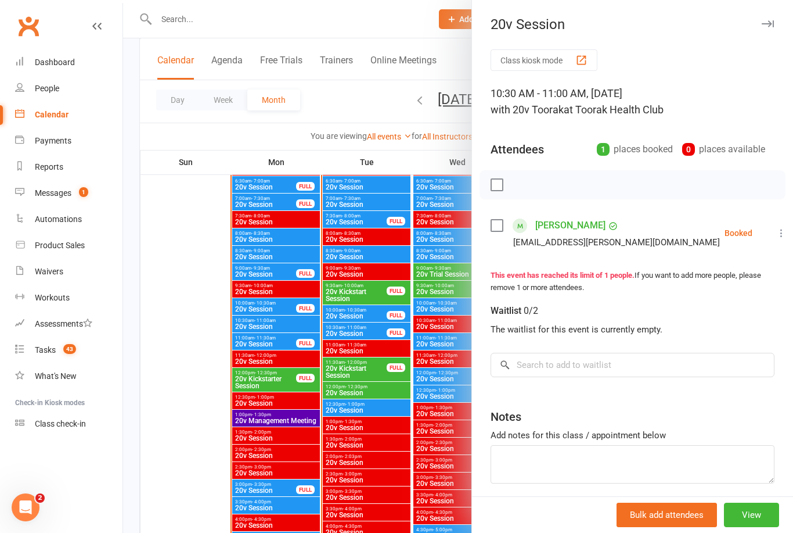
click at [366, 417] on div at bounding box center [458, 266] width 670 height 533
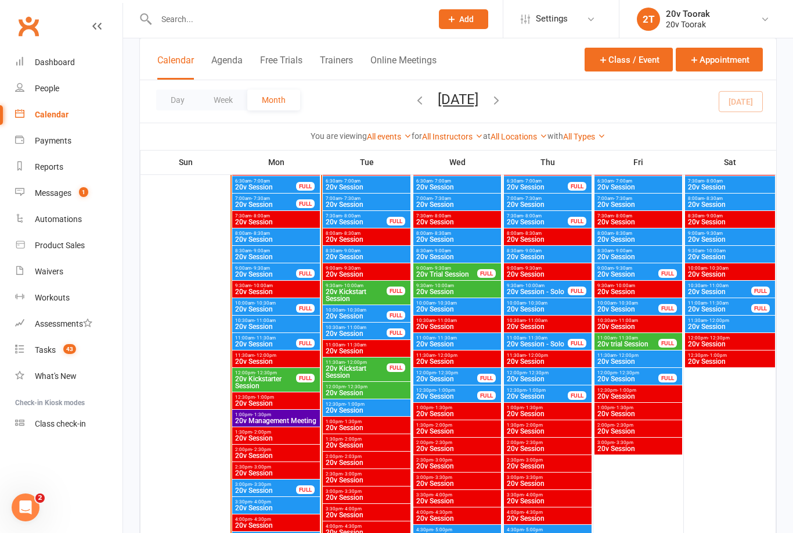
click at [373, 314] on span "20v Session" at bounding box center [356, 315] width 62 height 7
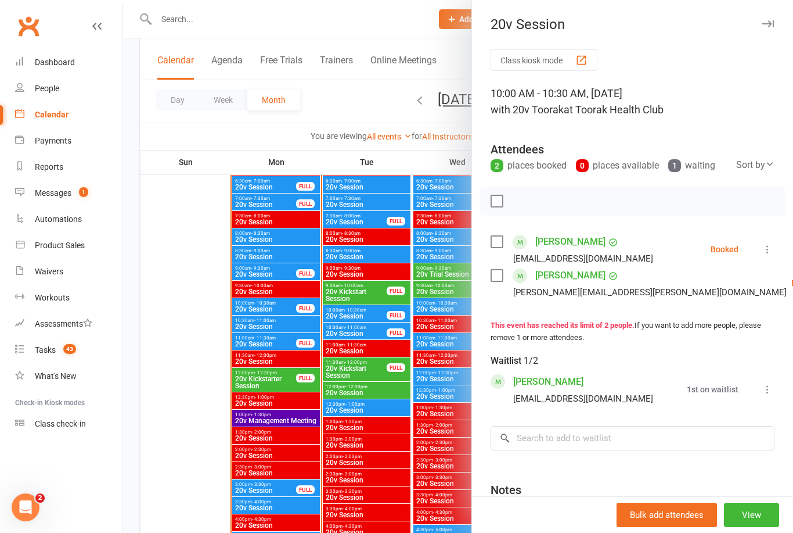
click at [366, 441] on div at bounding box center [458, 266] width 670 height 533
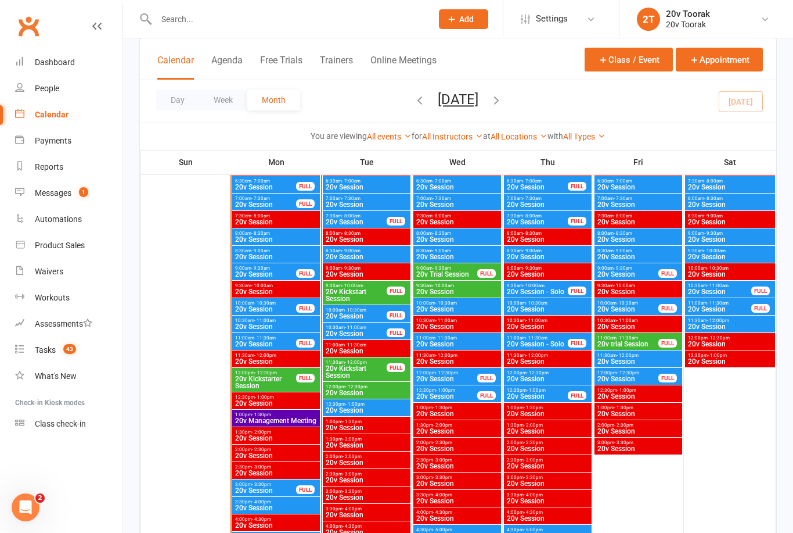
click at [365, 390] on span "20v Session" at bounding box center [366, 392] width 83 height 7
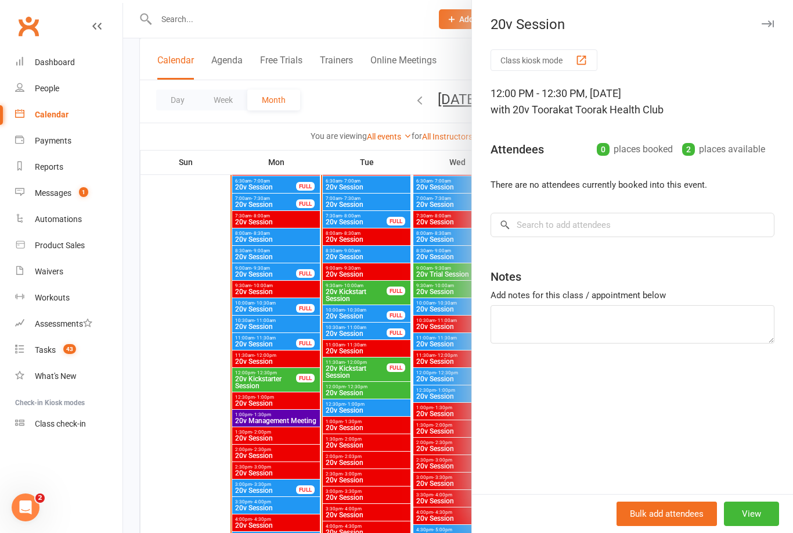
click at [367, 424] on div at bounding box center [458, 266] width 670 height 533
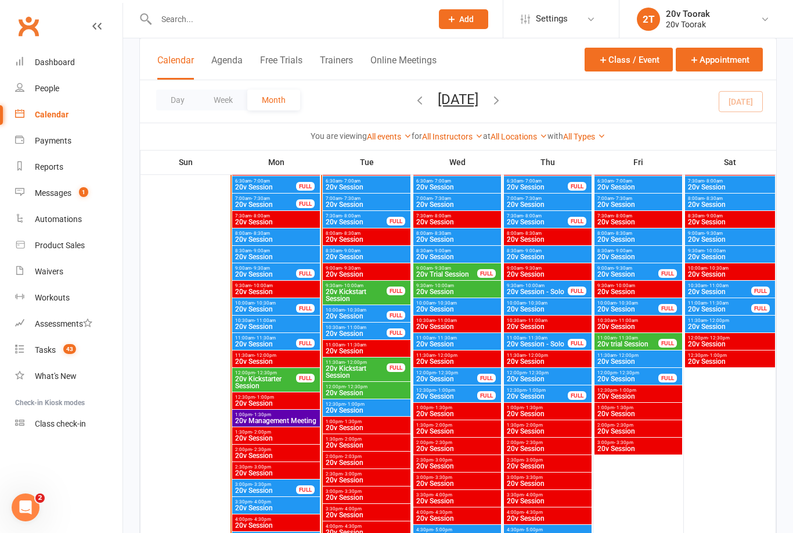
click at [371, 368] on span "20v Kickstart Session" at bounding box center [356, 372] width 62 height 14
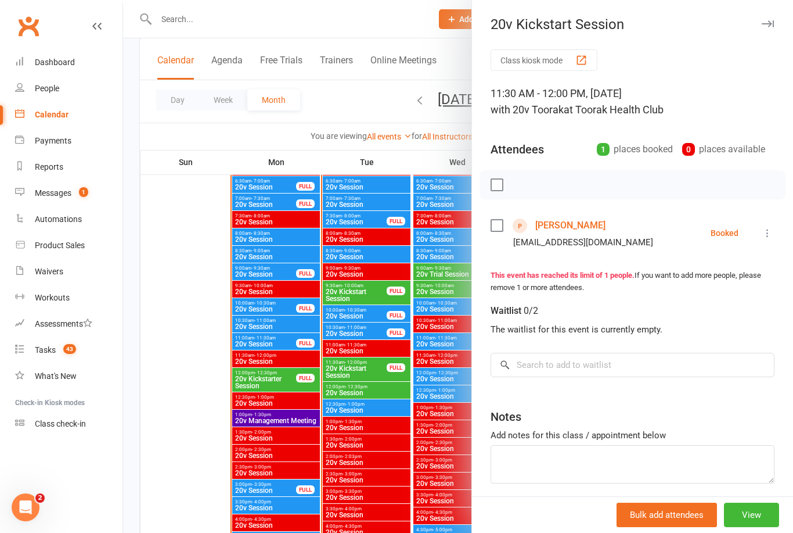
click at [377, 409] on div at bounding box center [458, 266] width 670 height 533
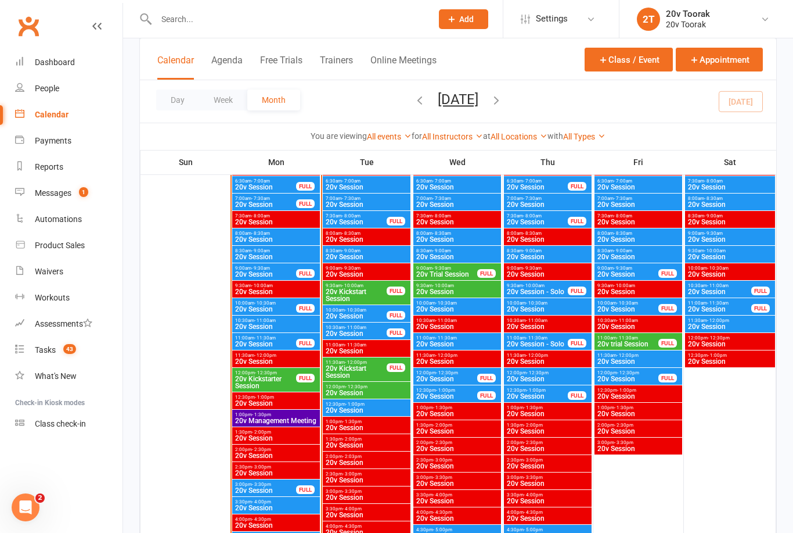
click at [364, 253] on span "20v Session" at bounding box center [366, 256] width 83 height 7
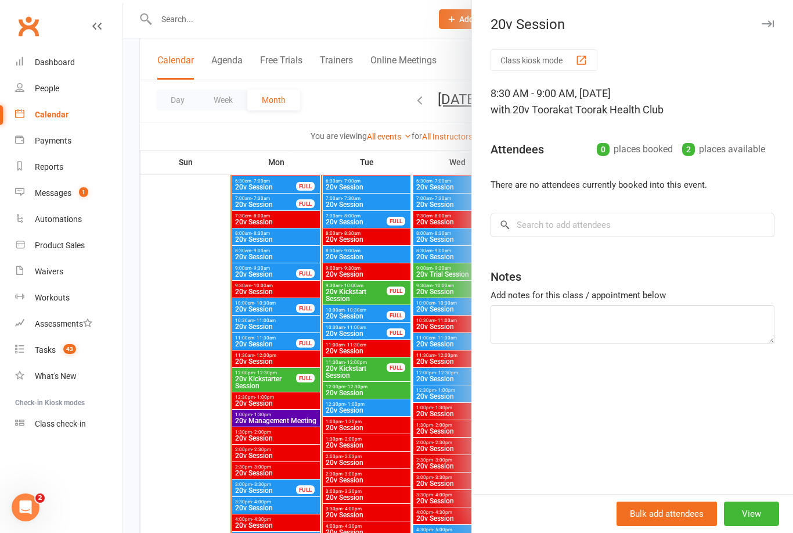
click at [339, 293] on div at bounding box center [458, 266] width 670 height 533
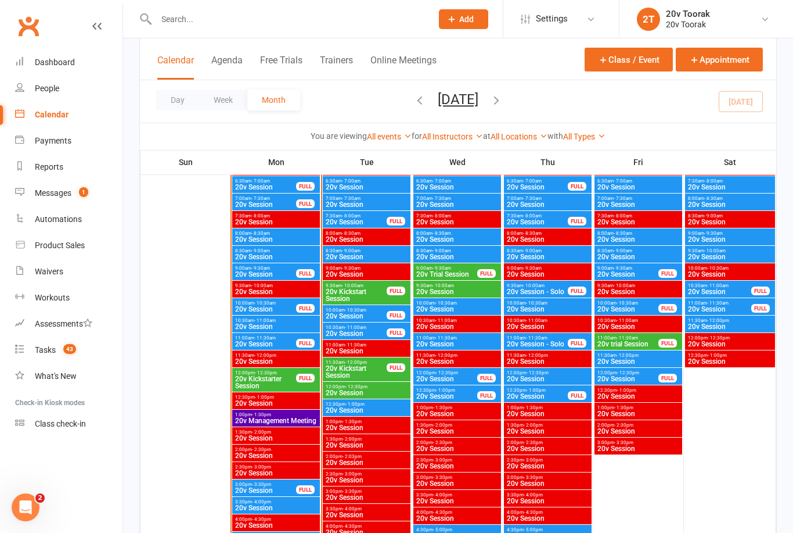
click at [346, 285] on span "- 10:00am" at bounding box center [352, 285] width 21 height 5
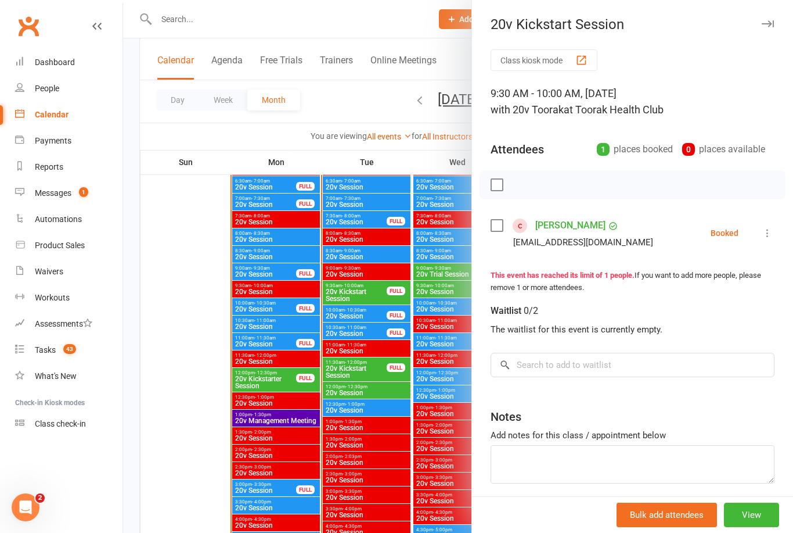
click at [321, 335] on div at bounding box center [458, 266] width 670 height 533
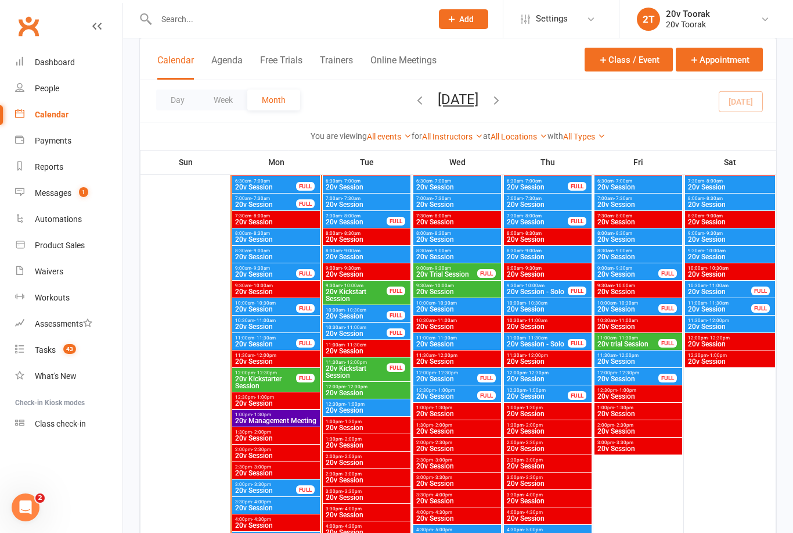
click at [351, 319] on span "20v Session" at bounding box center [356, 315] width 62 height 7
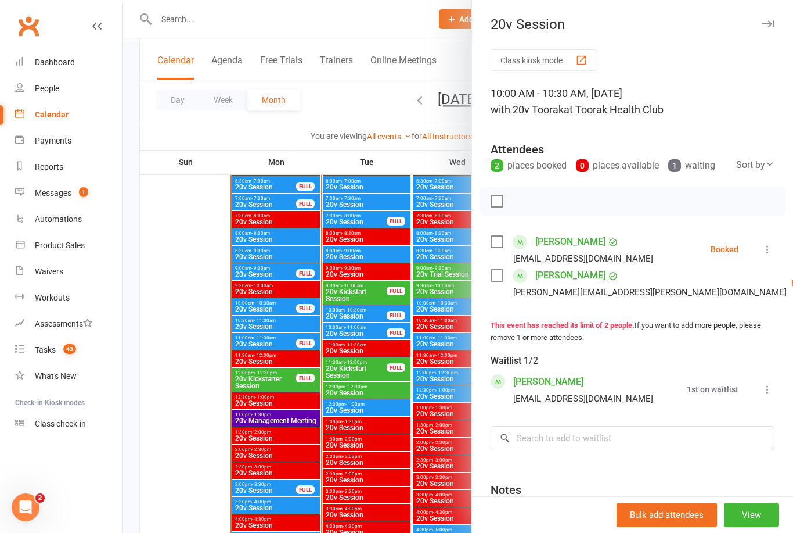
click at [316, 340] on div at bounding box center [458, 266] width 670 height 533
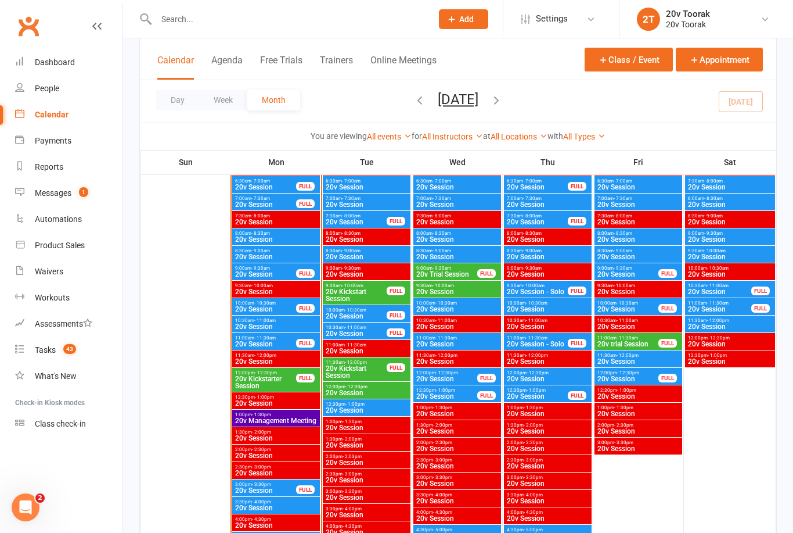
click at [345, 326] on span "- 11:00am" at bounding box center [355, 327] width 21 height 5
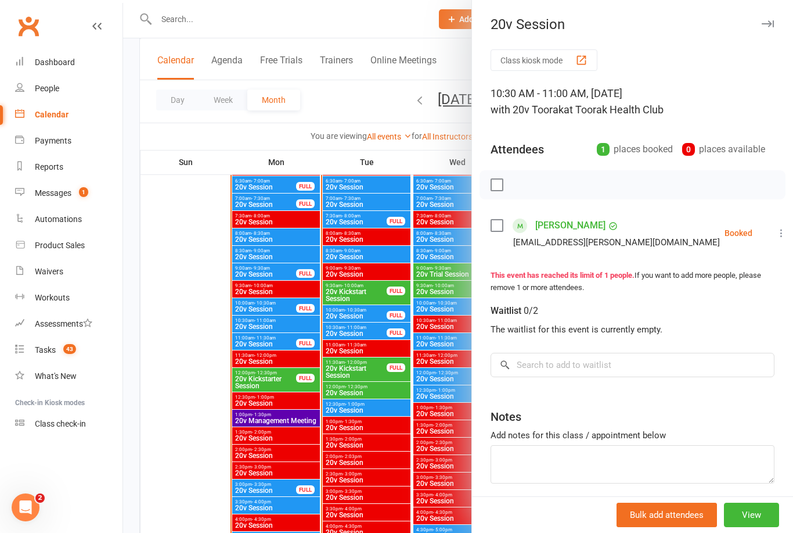
click at [329, 328] on div at bounding box center [458, 266] width 670 height 533
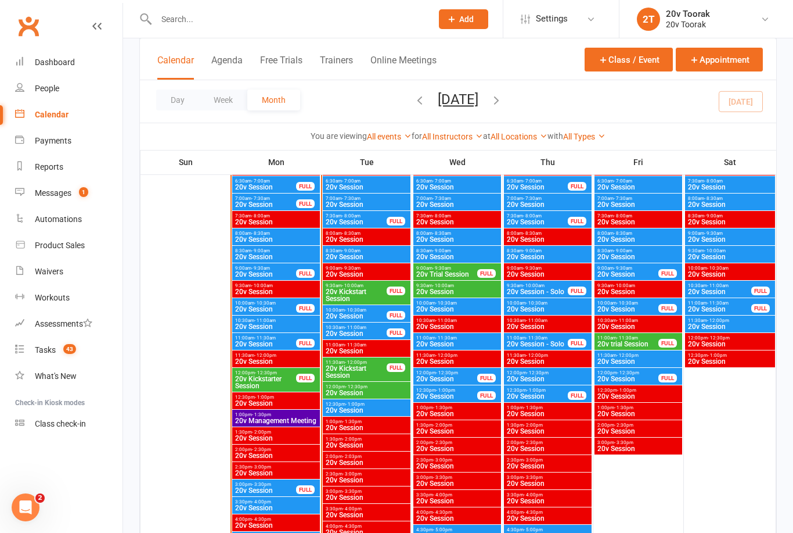
click at [352, 316] on span "20v Session" at bounding box center [356, 315] width 62 height 7
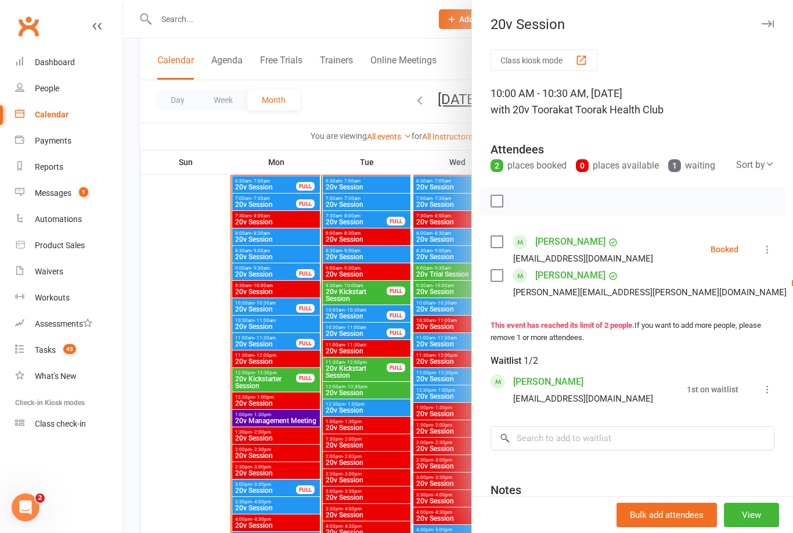
click at [322, 330] on div at bounding box center [458, 266] width 670 height 533
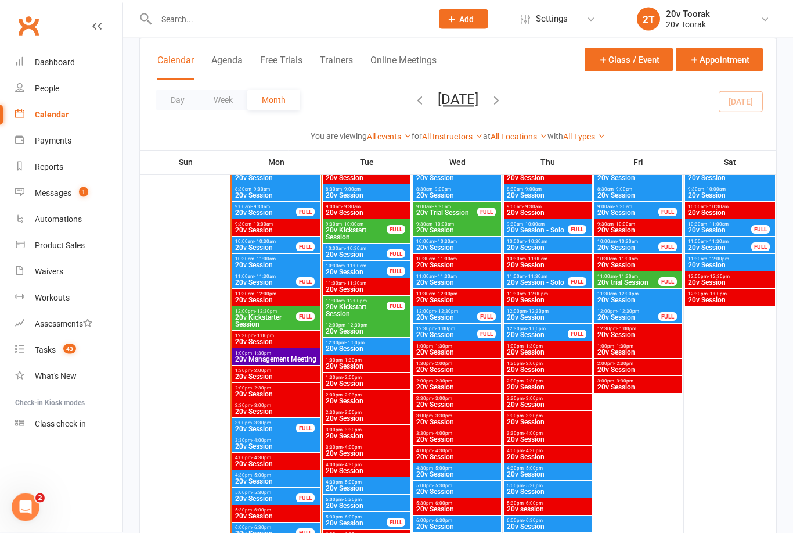
scroll to position [1197, 0]
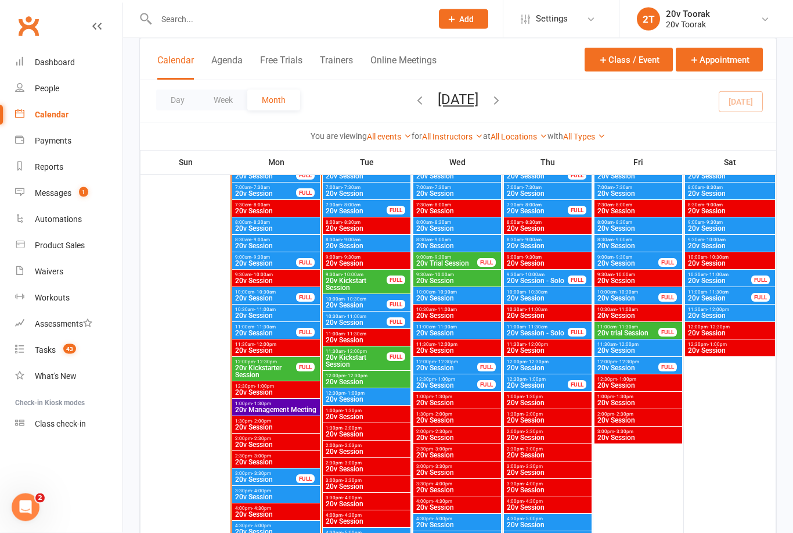
click at [370, 400] on span "20v Session" at bounding box center [366, 399] width 83 height 7
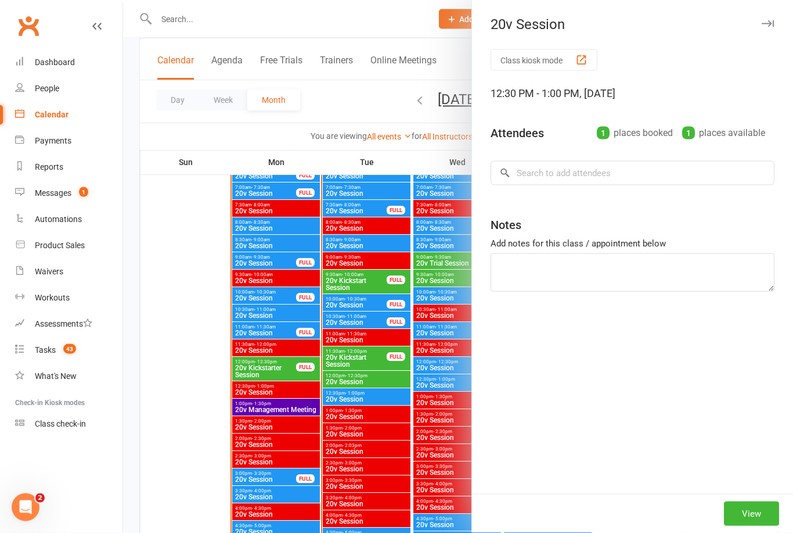
scroll to position [1153, 0]
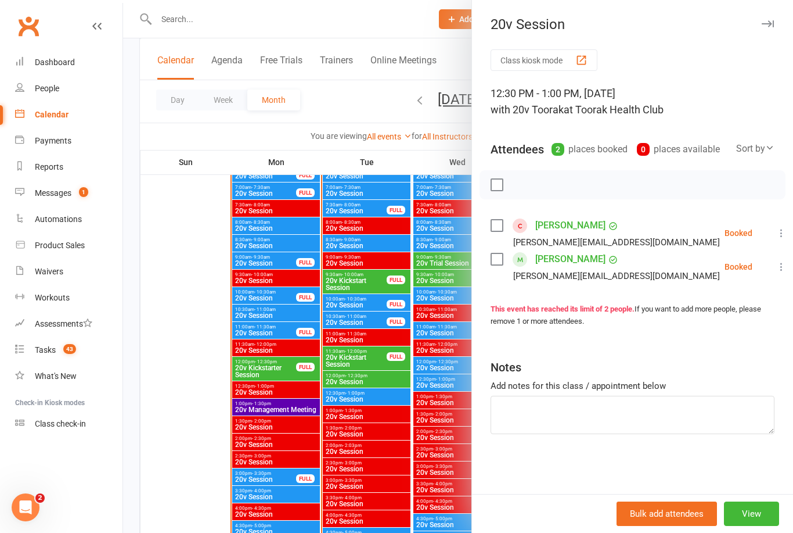
click at [776, 233] on icon at bounding box center [782, 233] width 12 height 12
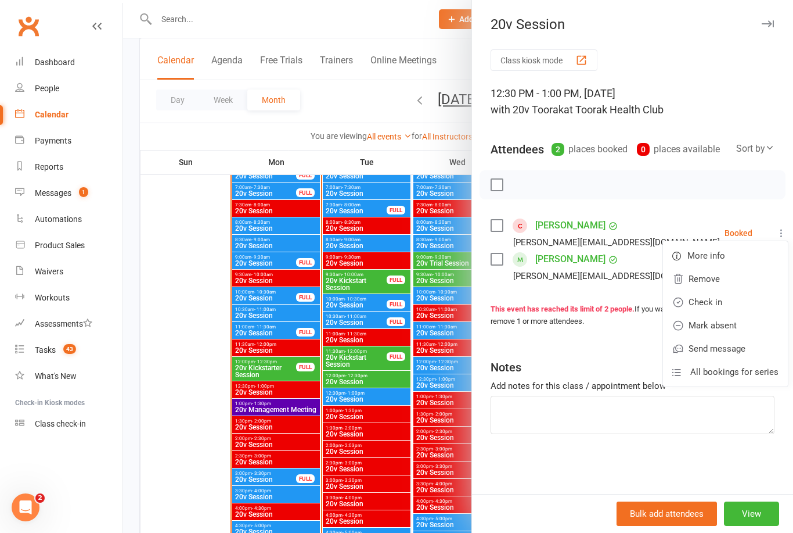
click at [713, 278] on link "Remove" at bounding box center [725, 278] width 125 height 23
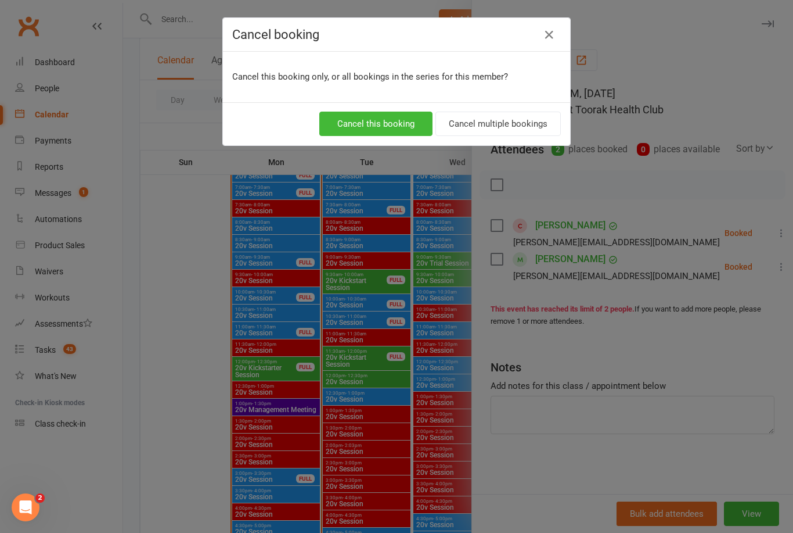
click at [389, 124] on button "Cancel this booking" at bounding box center [375, 123] width 113 height 24
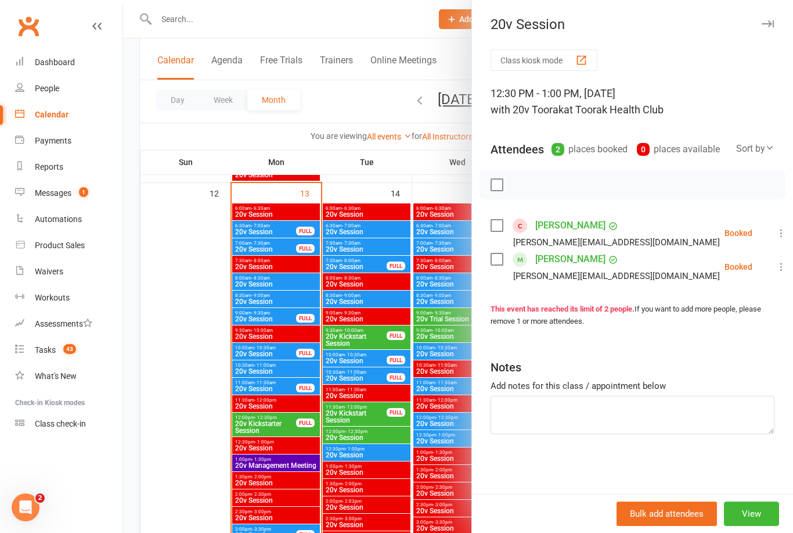
scroll to position [1092, 0]
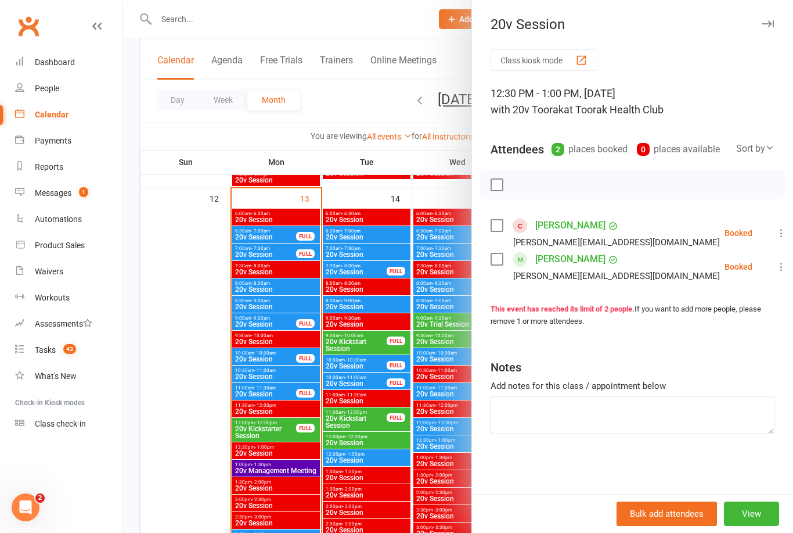
click at [366, 307] on div at bounding box center [458, 266] width 670 height 533
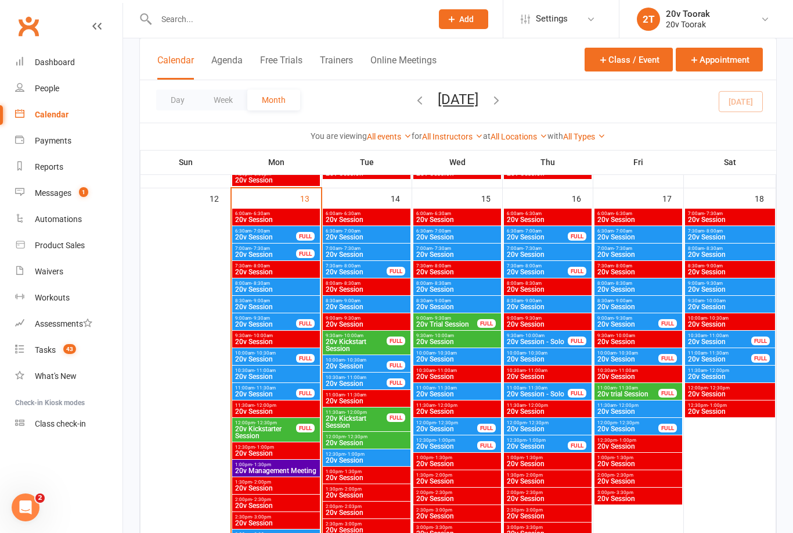
click at [369, 303] on span "20v Session" at bounding box center [366, 306] width 83 height 7
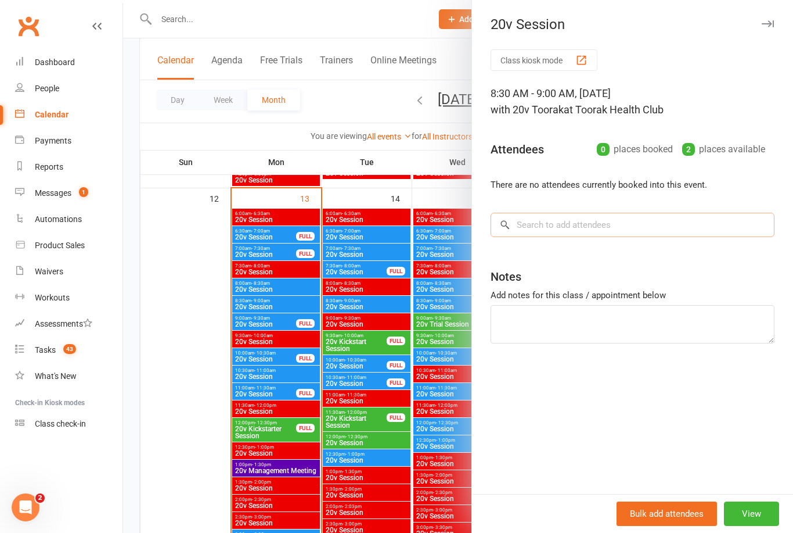
click at [617, 222] on input "search" at bounding box center [633, 225] width 284 height 24
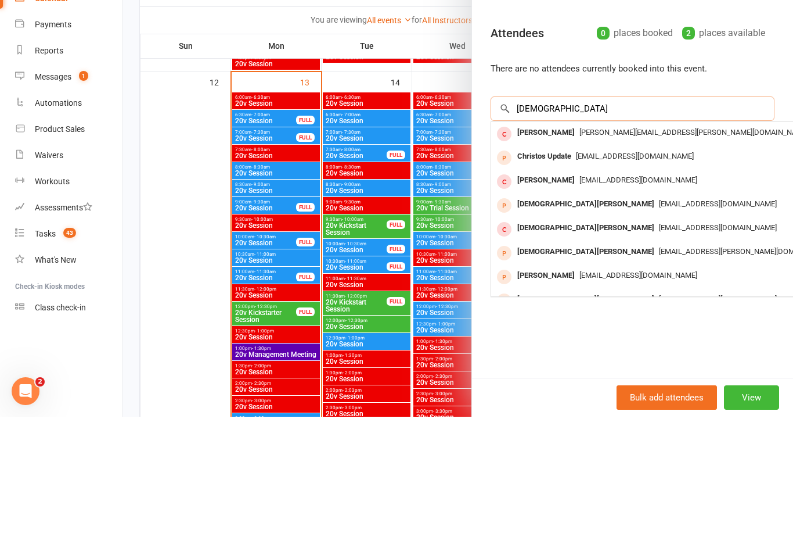
scroll to position [0, 0]
type input "C"
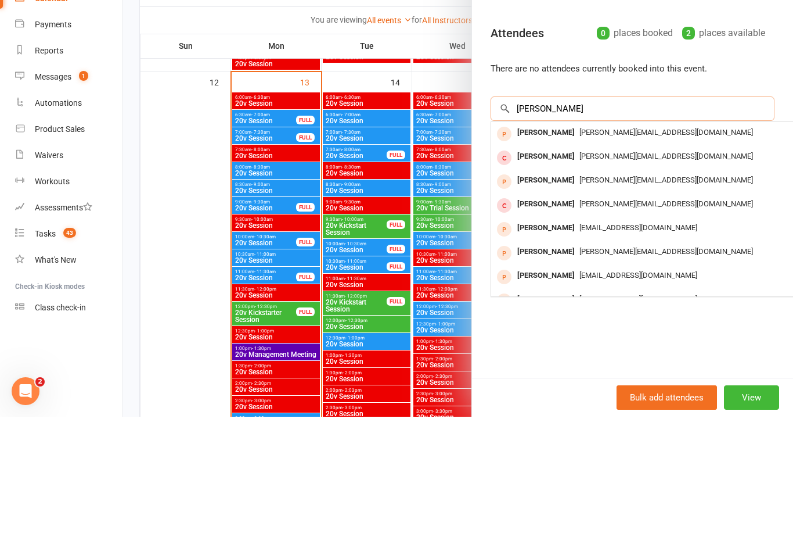
type input "[PERSON_NAME]"
click at [595, 268] on span "[PERSON_NAME][EMAIL_ADDRESS][DOMAIN_NAME]" at bounding box center [667, 272] width 174 height 9
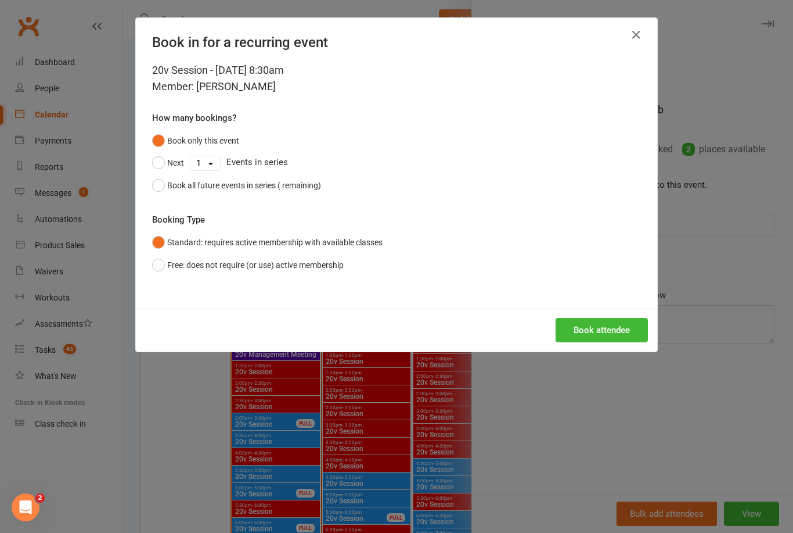
click at [616, 333] on button "Book attendee" at bounding box center [602, 330] width 92 height 24
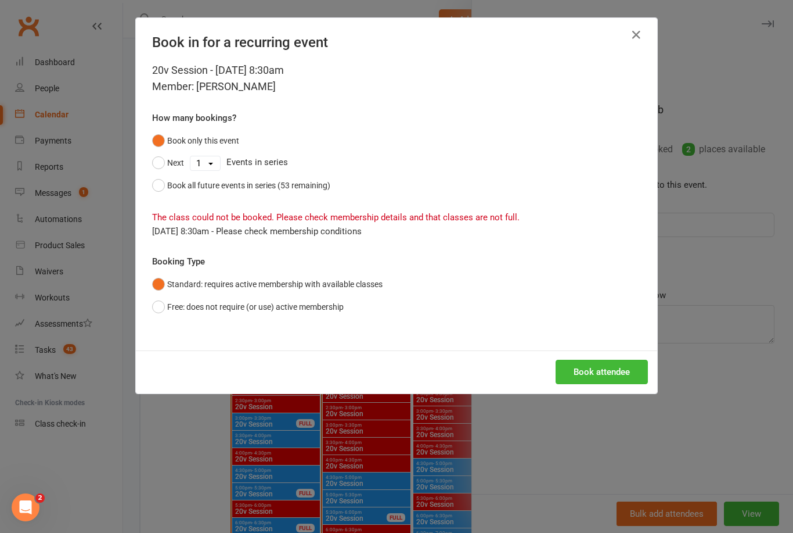
click at [159, 315] on button "Free: does not require (or use) active membership" at bounding box center [248, 307] width 192 height 22
click at [602, 368] on button "Book attendee" at bounding box center [602, 371] width 92 height 24
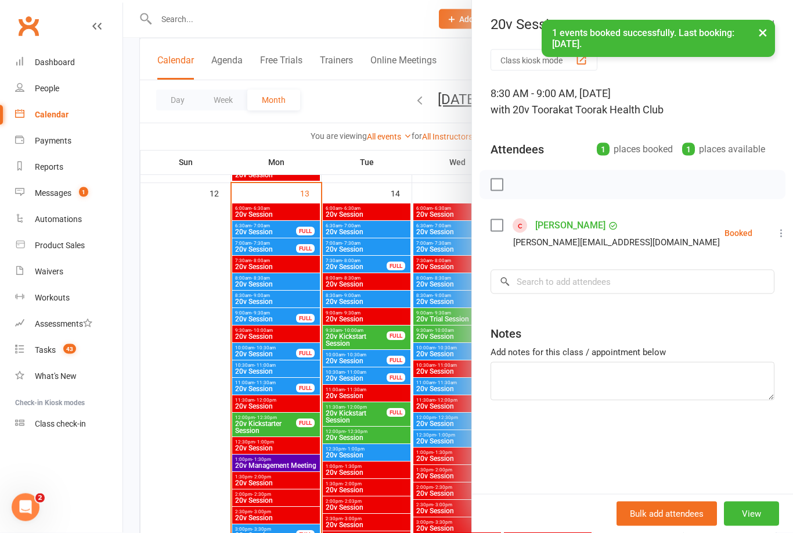
click at [361, 297] on div at bounding box center [458, 266] width 670 height 533
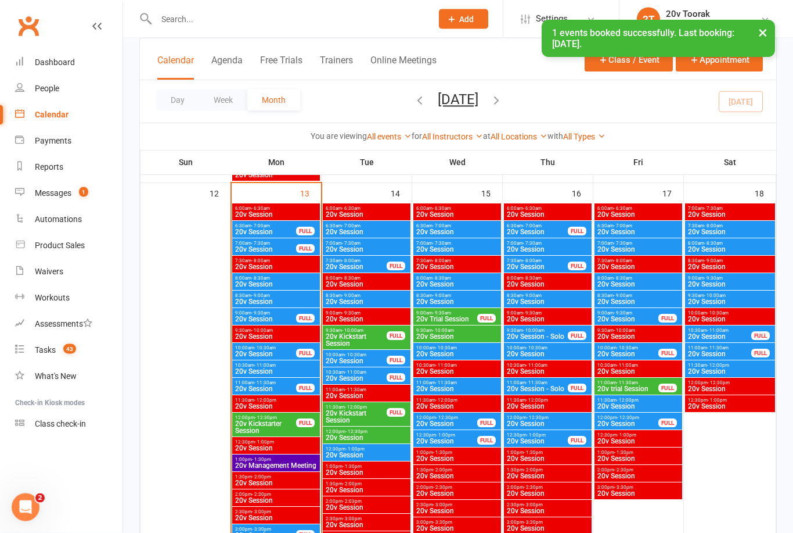
scroll to position [1097, 0]
click at [389, 293] on span "8:30am - 9:00am" at bounding box center [366, 295] width 83 height 5
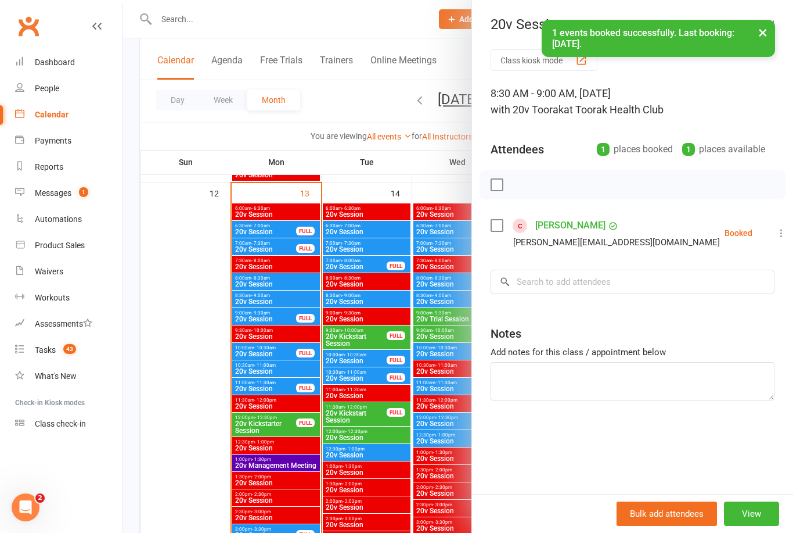
click at [762, 526] on button "View" at bounding box center [751, 513] width 55 height 24
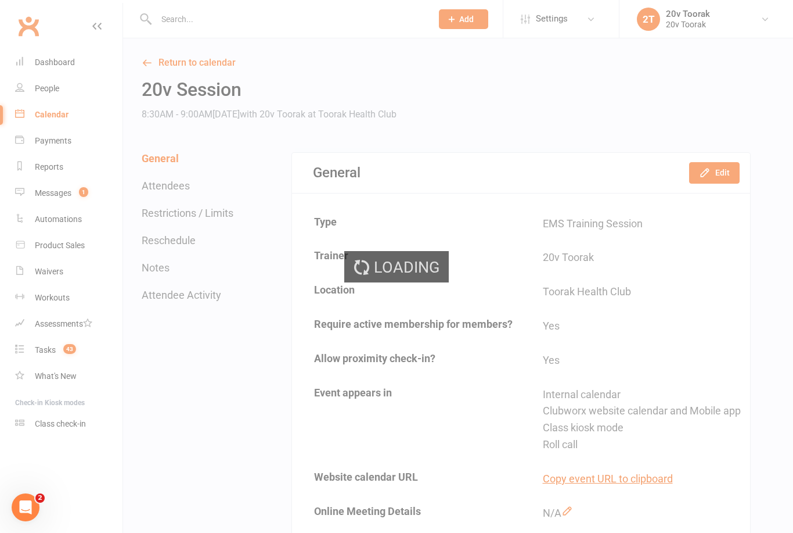
click at [711, 173] on div "Loading" at bounding box center [396, 266] width 793 height 533
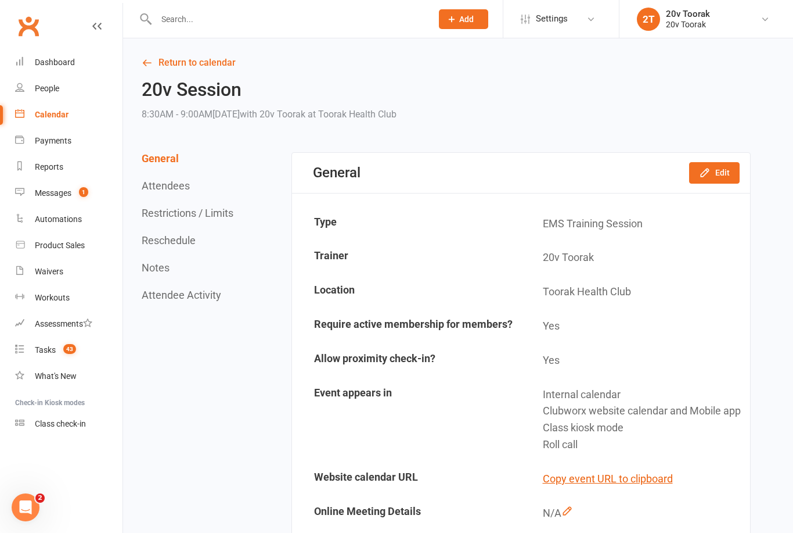
click at [711, 172] on icon "button" at bounding box center [705, 173] width 12 height 12
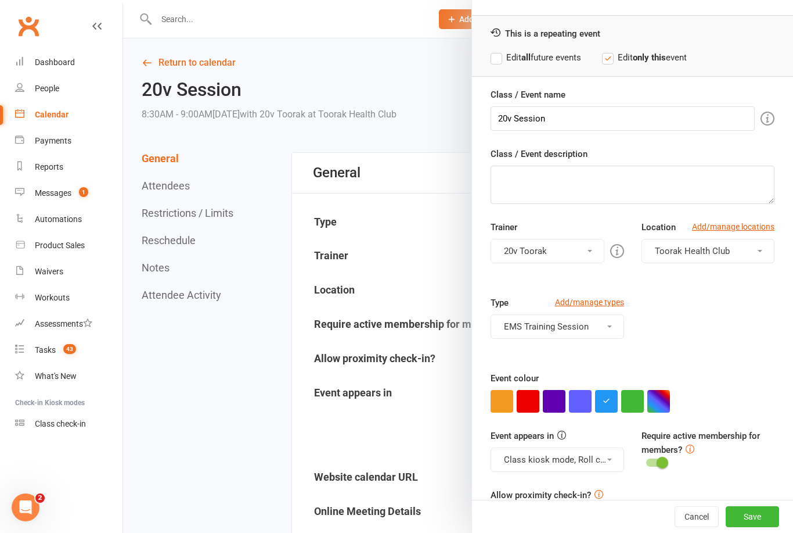
scroll to position [34, 0]
click at [634, 406] on button "button" at bounding box center [632, 401] width 23 height 23
click at [599, 454] on button "Class kiosk mode, Roll call, Clubworx website calendar and Mobile app" at bounding box center [557, 460] width 133 height 24
click at [591, 486] on link "Clubworx website calendar and Mobile app" at bounding box center [588, 487] width 195 height 23
click at [599, 462] on button "Class kiosk mode, Roll call" at bounding box center [557, 460] width 133 height 24
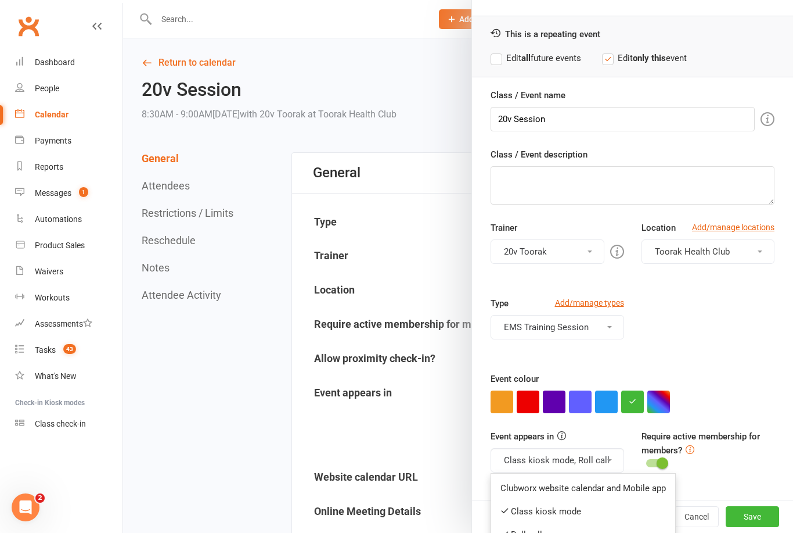
click at [585, 516] on link "Class kiosk mode" at bounding box center [583, 510] width 184 height 23
click at [599, 456] on button "Roll call" at bounding box center [557, 460] width 133 height 24
click at [561, 530] on link "Roll call" at bounding box center [583, 534] width 184 height 23
click at [761, 527] on button "Save" at bounding box center [752, 516] width 53 height 21
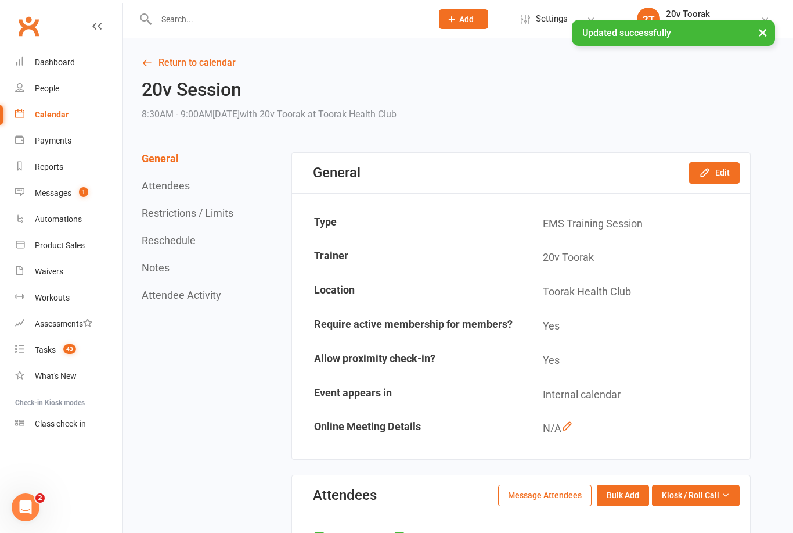
click at [62, 122] on link "Calendar" at bounding box center [68, 115] width 107 height 26
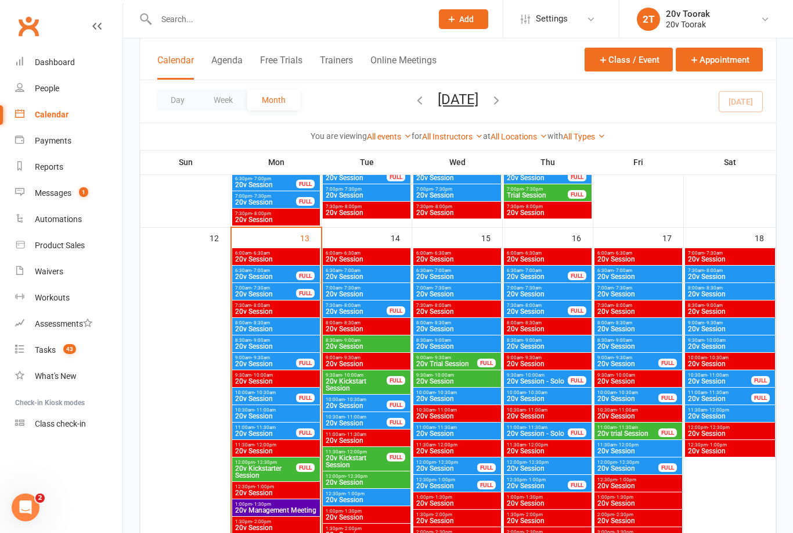
scroll to position [1052, 0]
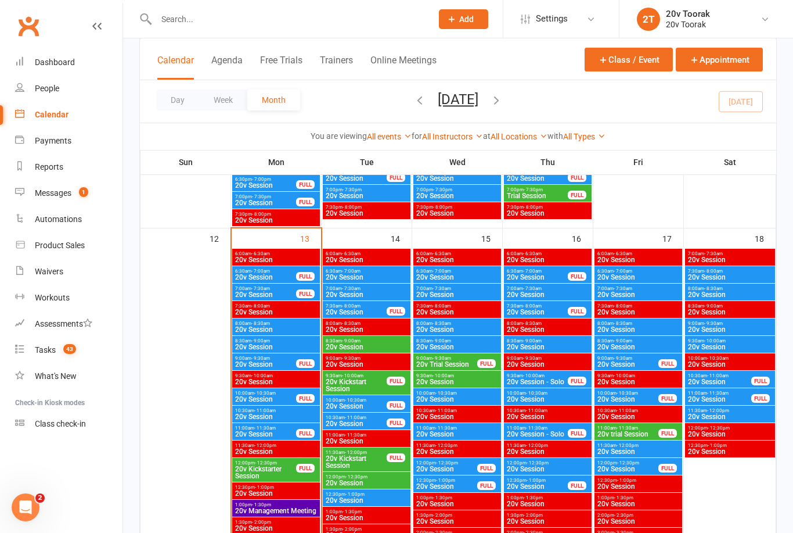
click at [358, 343] on span "20v Session" at bounding box center [366, 346] width 83 height 7
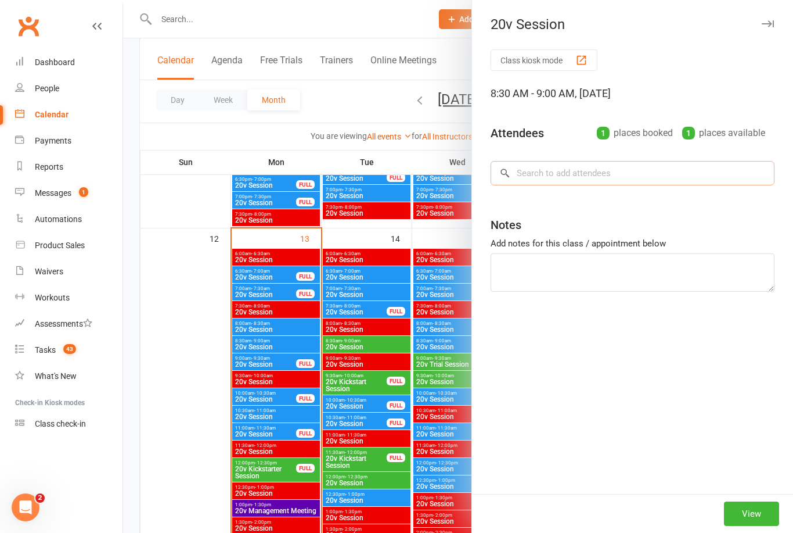
click at [638, 183] on input "search" at bounding box center [633, 173] width 284 height 24
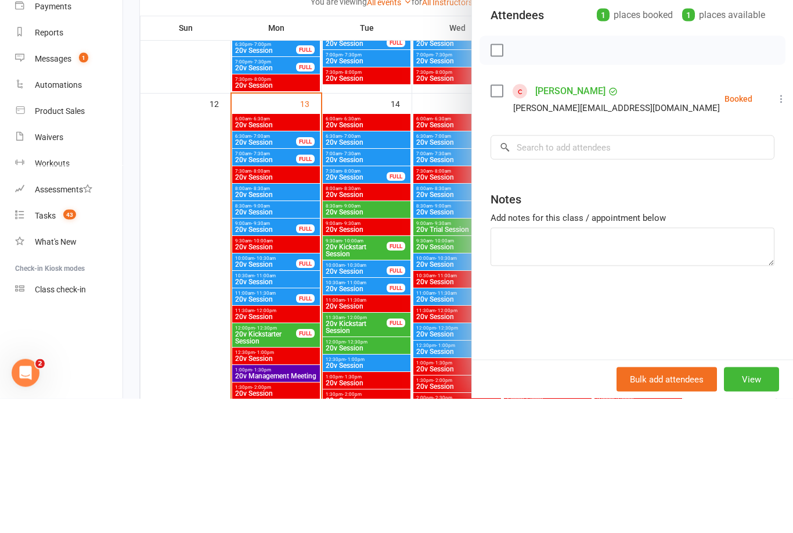
click at [559, 362] on textarea at bounding box center [633, 381] width 284 height 38
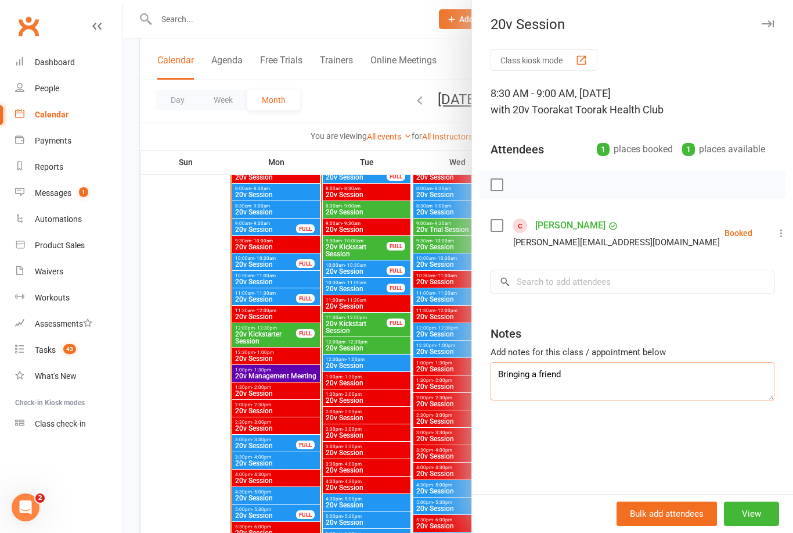
click at [606, 383] on textarea "Bringing a friend" at bounding box center [633, 381] width 284 height 38
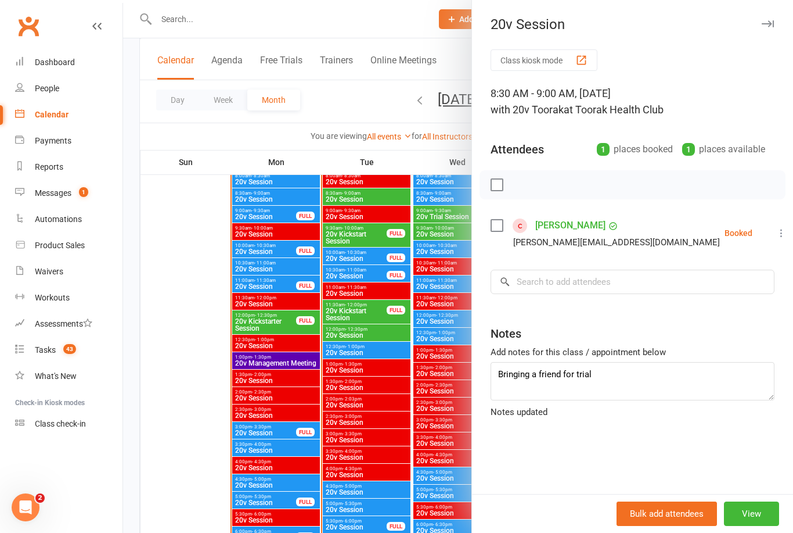
scroll to position [1198, 0]
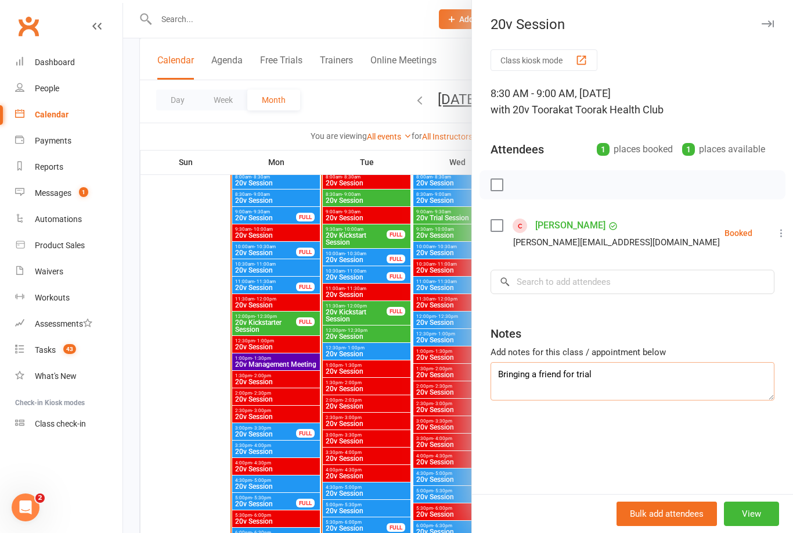
type textarea "Bringing a friend for trial"
click at [338, 440] on div at bounding box center [458, 266] width 670 height 533
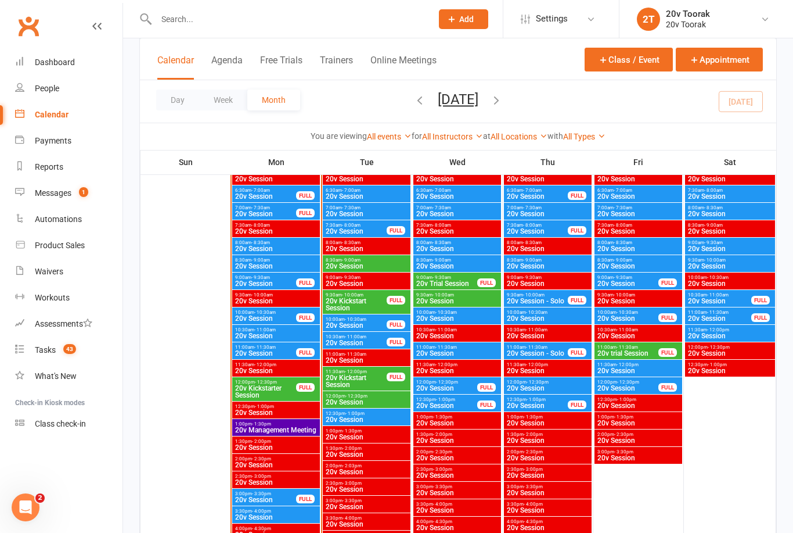
scroll to position [1130, 0]
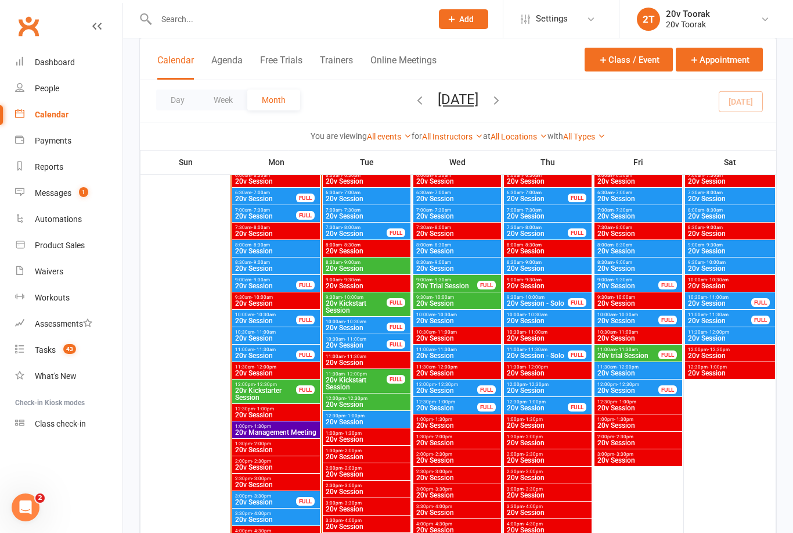
click at [47, 88] on div "People" at bounding box center [47, 88] width 24 height 9
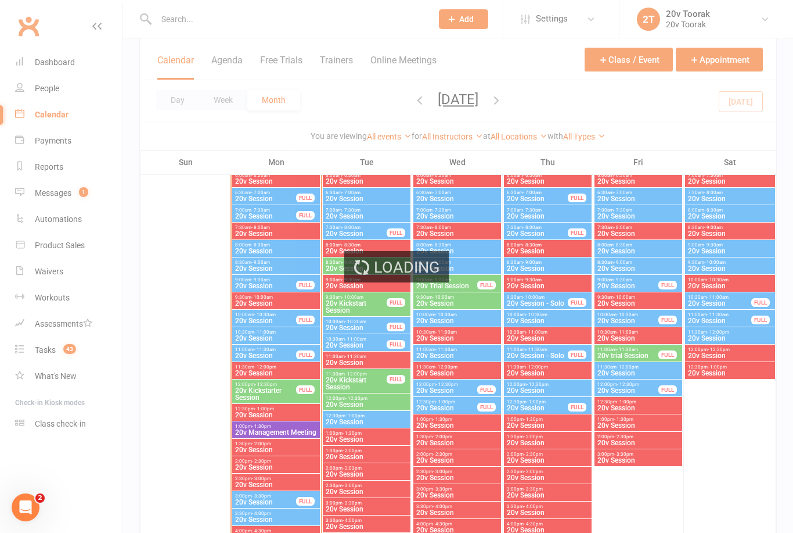
select select "100"
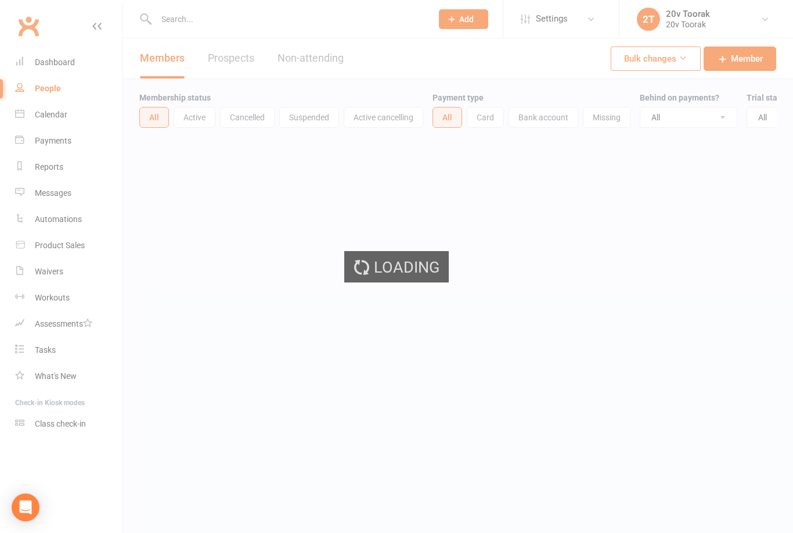
select select "100"
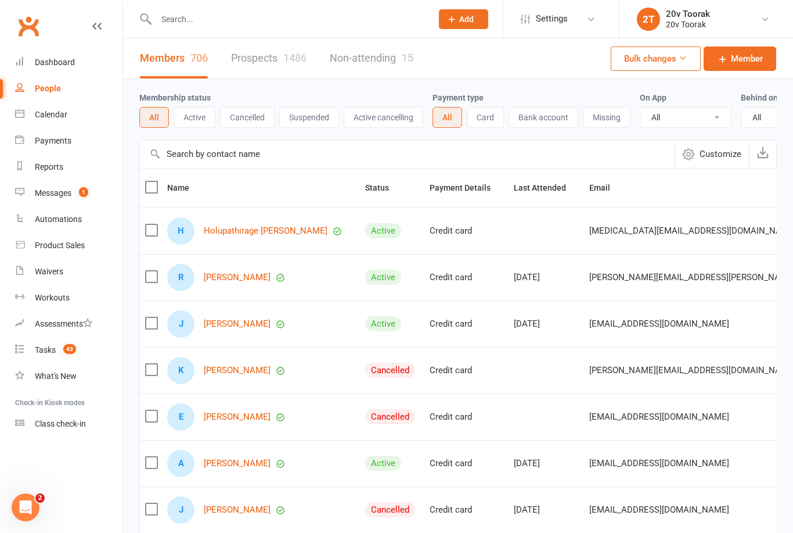
click at [280, 56] on link "Prospects 1486" at bounding box center [268, 58] width 75 height 40
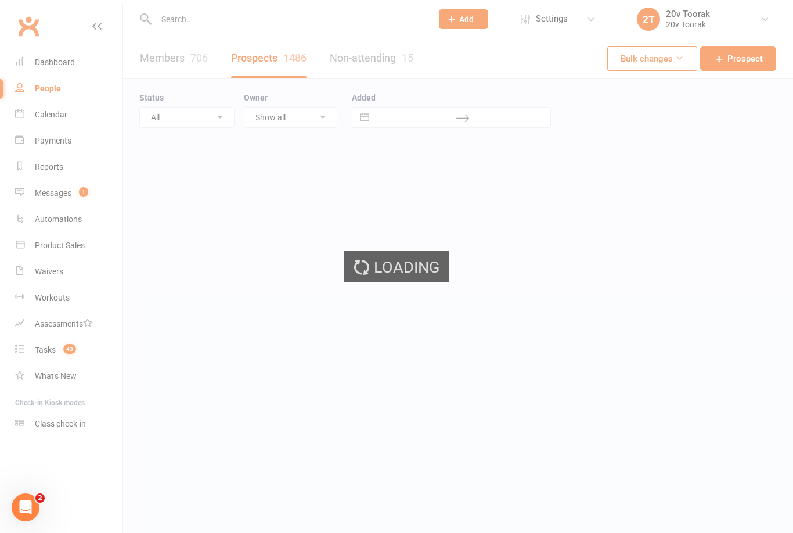
select select "100"
